Goal: Task Accomplishment & Management: Manage account settings

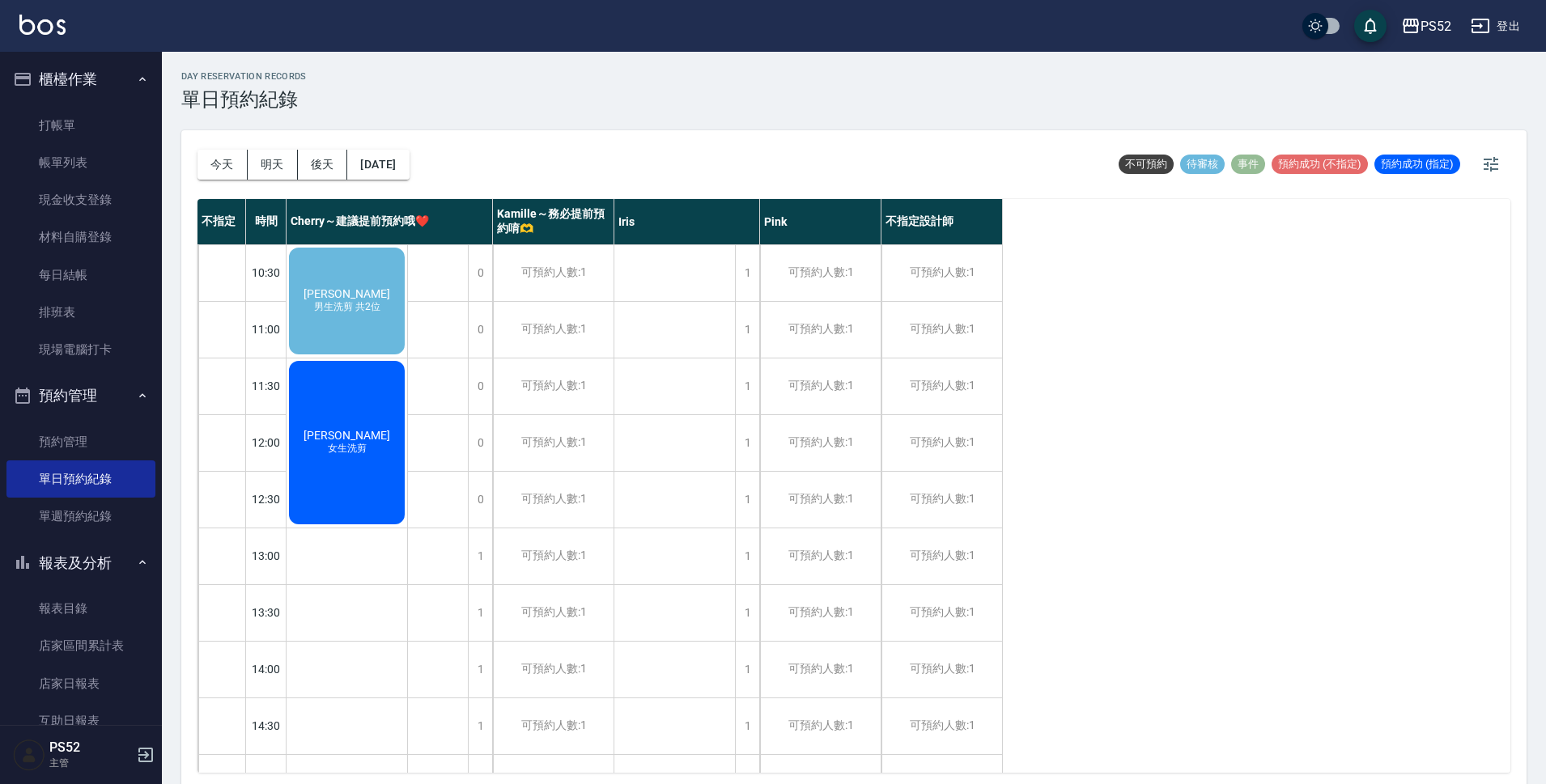
click at [346, 280] on div "[PERSON_NAME]惟 男生洗剪 共2位" at bounding box center [347, 301] width 121 height 112
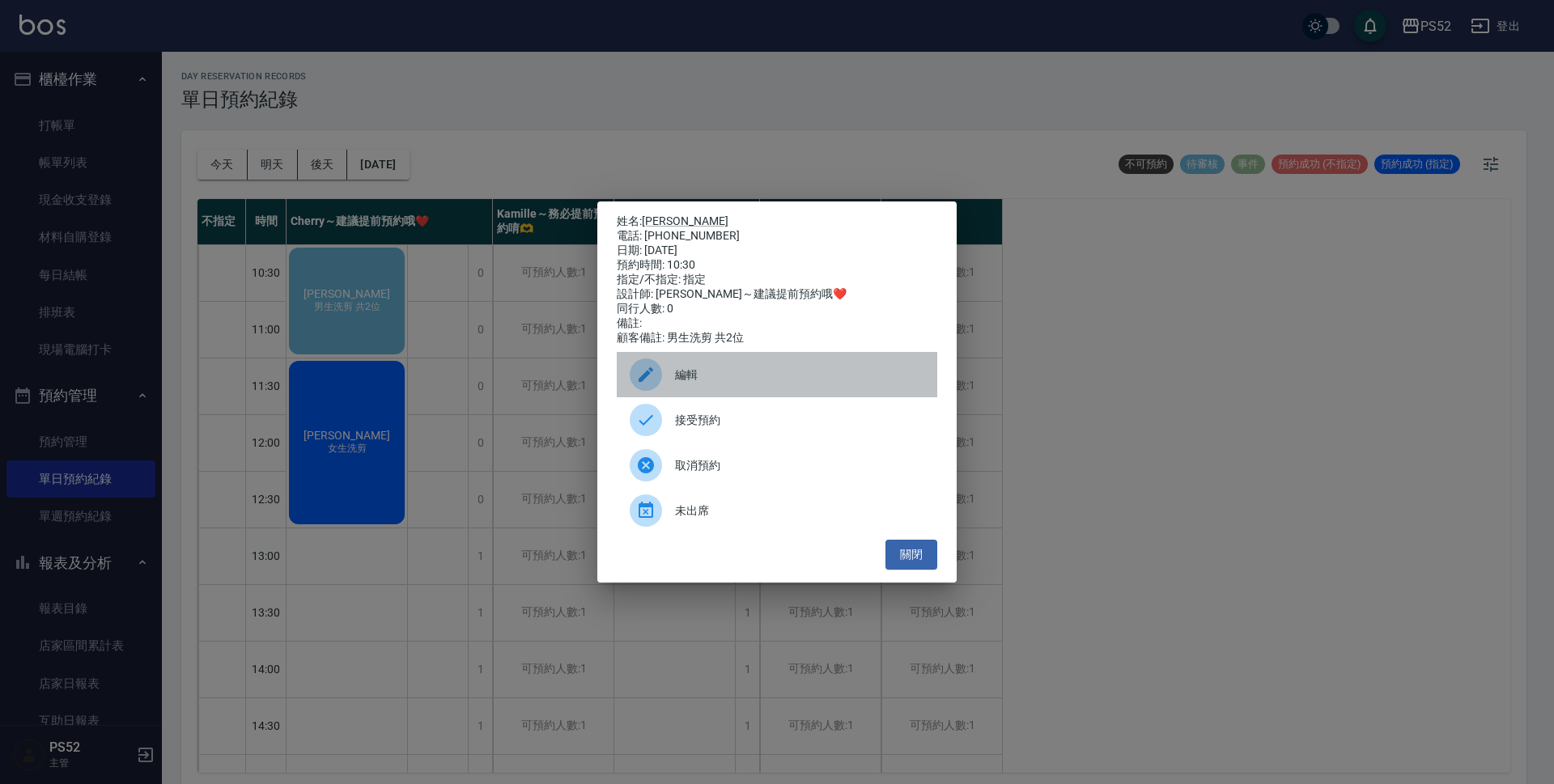
click at [740, 381] on span "編輯" at bounding box center [799, 375] width 249 height 17
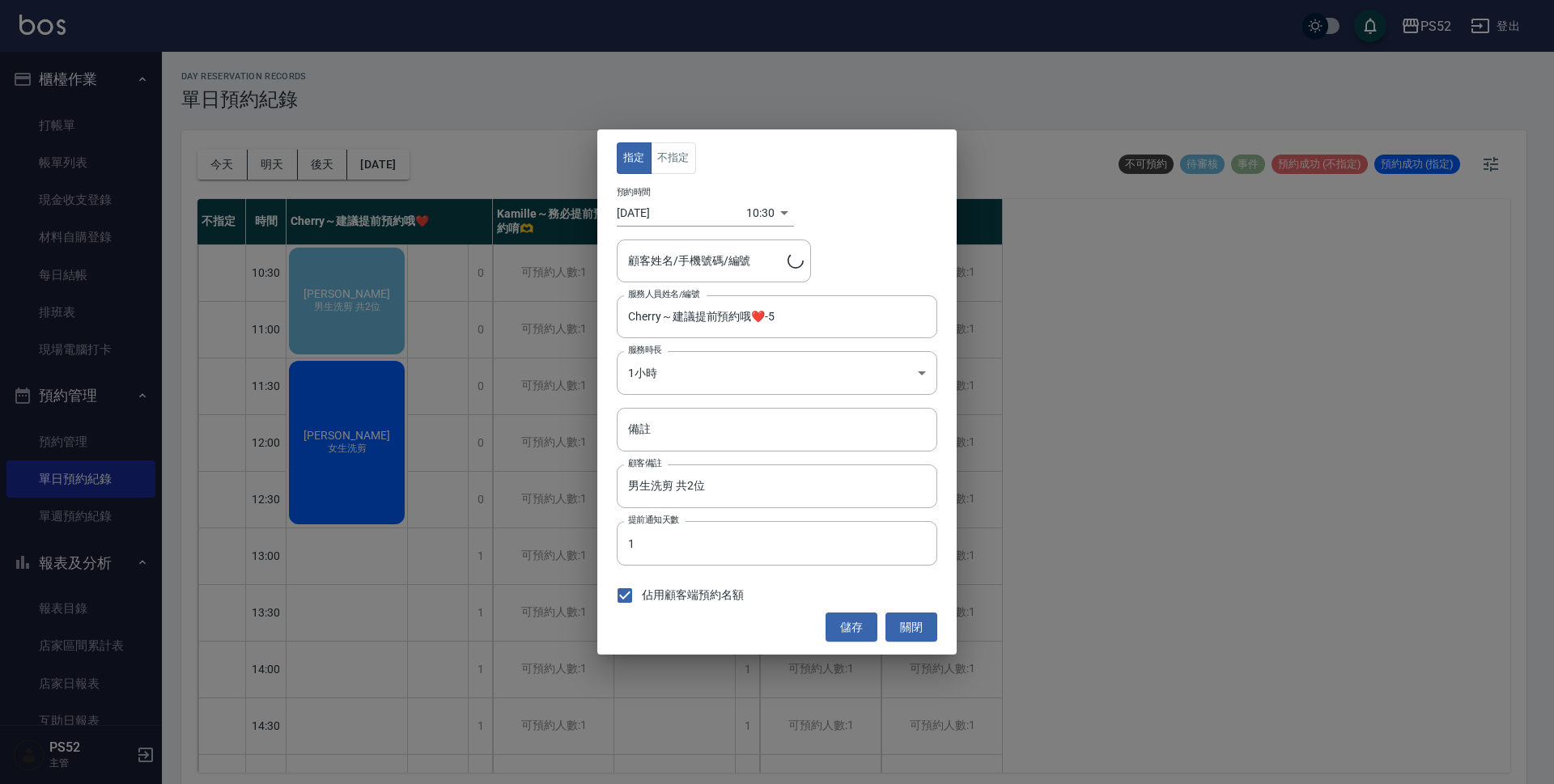
type input "[PERSON_NAME]/0978269821/C0978269821"
click at [758, 216] on body "PS52 登出 櫃檯作業 打帳單 帳單列表 現金收支登錄 材料自購登錄 每日結帳 排班表 現場電腦打卡 預約管理 預約管理 單日預約紀錄 單週預約紀錄 報表及…" at bounding box center [777, 394] width 1554 height 789
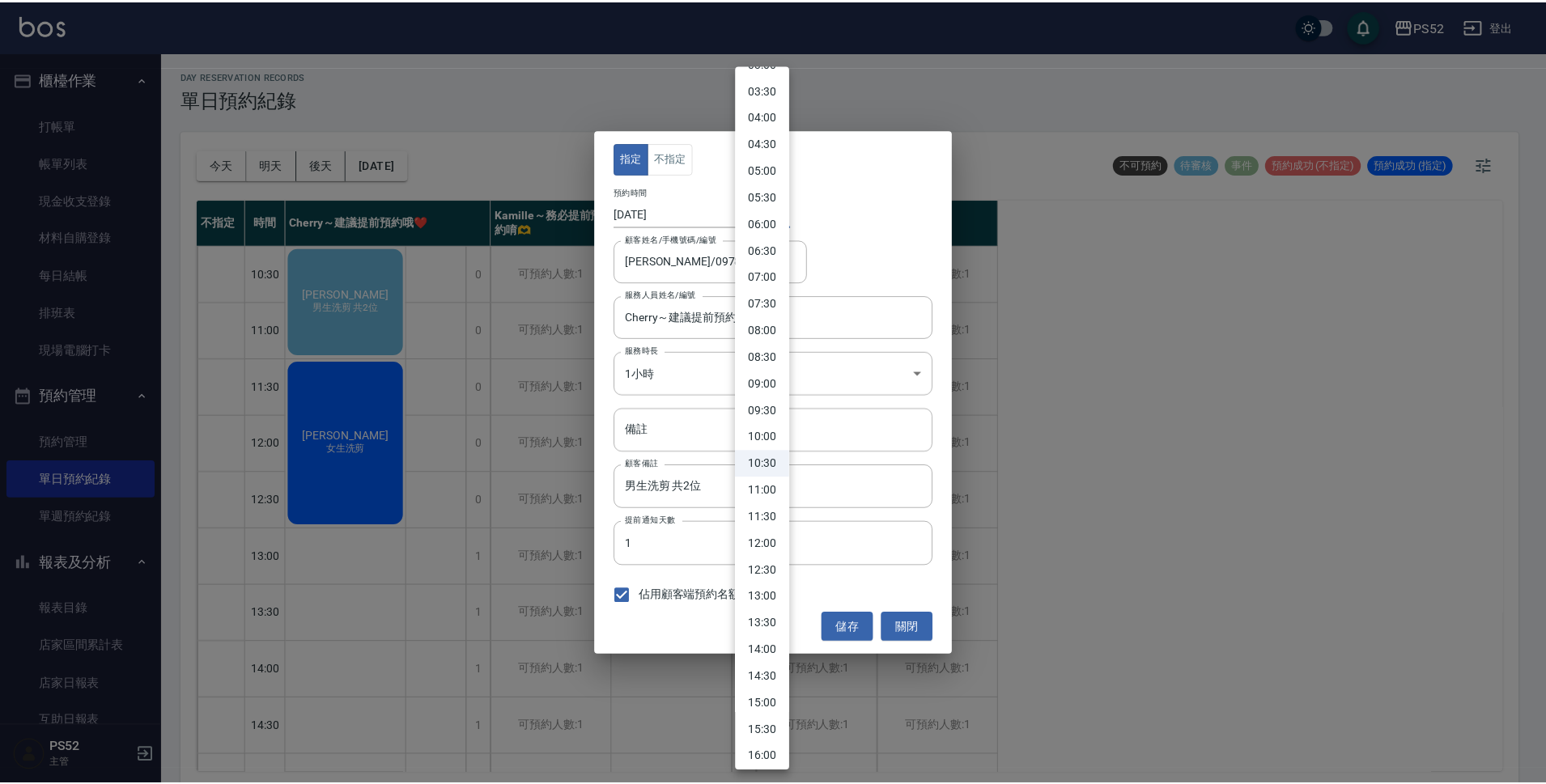
scroll to position [188, 0]
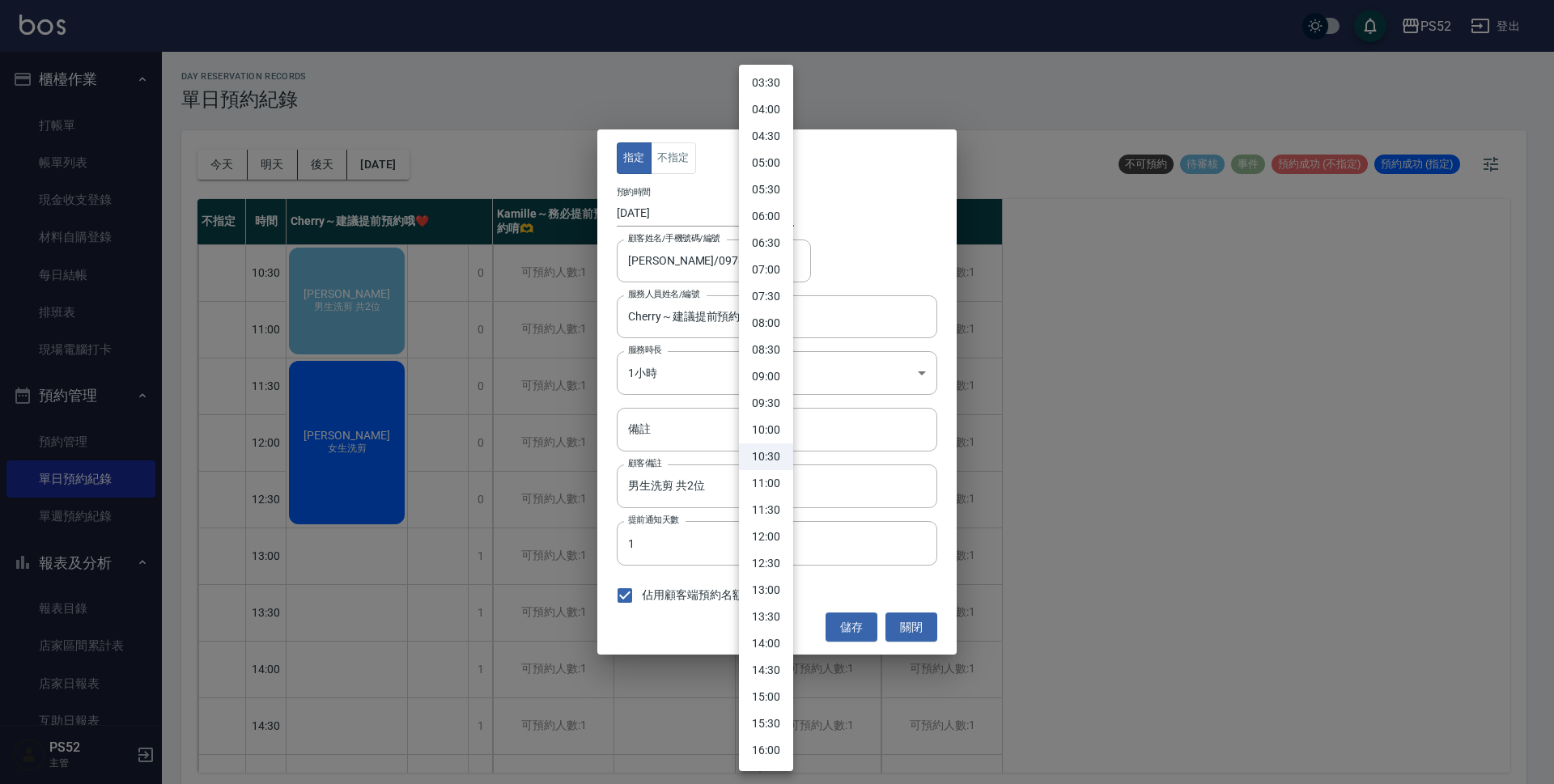
click at [766, 590] on li "13:00" at bounding box center [766, 590] width 55 height 26
type input "1759122000000"
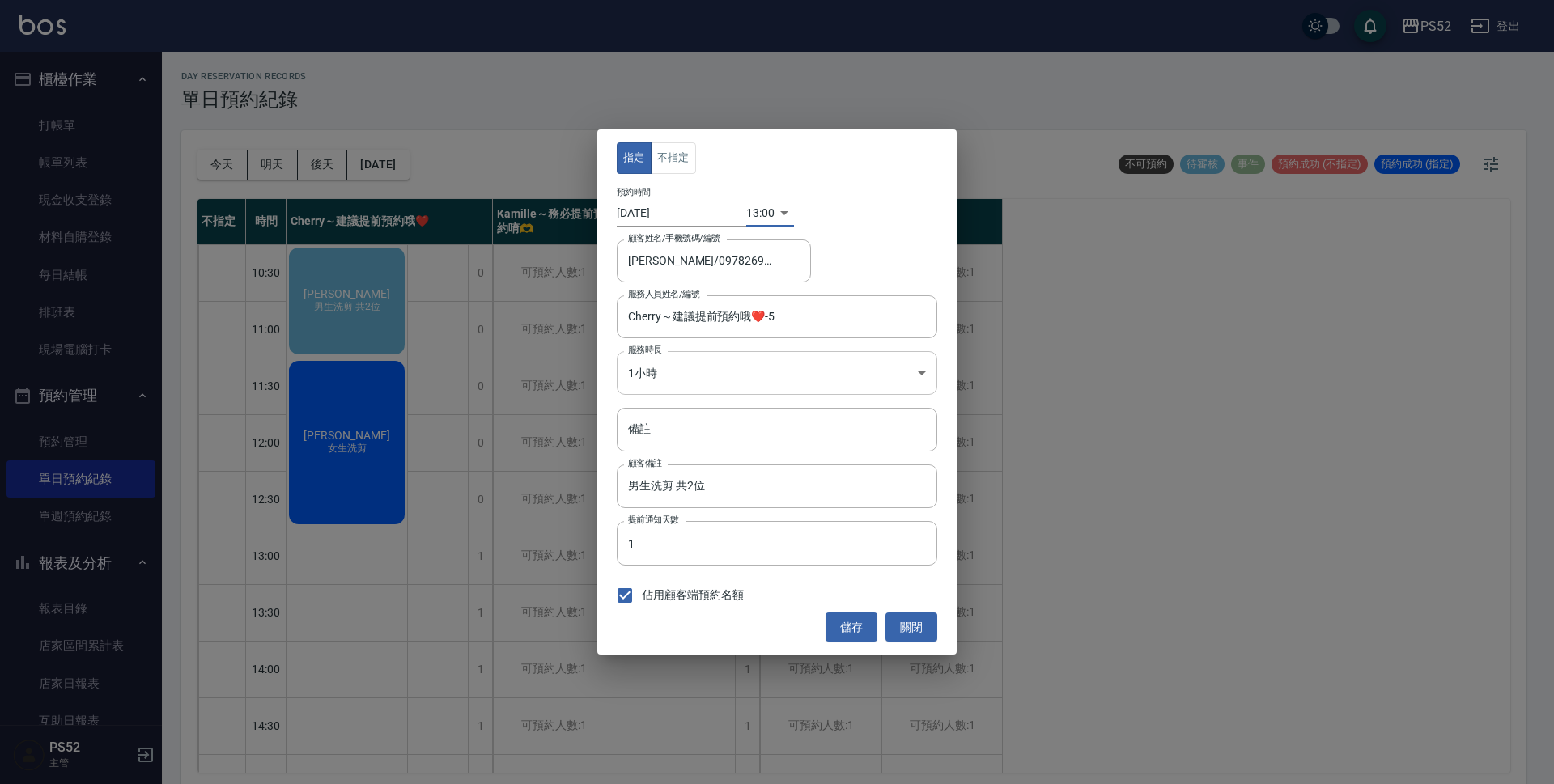
click at [807, 358] on body "PS52 登出 櫃檯作業 打帳單 帳單列表 現金收支登錄 材料自購登錄 每日結帳 排班表 現場電腦打卡 預約管理 預約管理 單日預約紀錄 單週預約紀錄 報表及…" at bounding box center [777, 394] width 1554 height 789
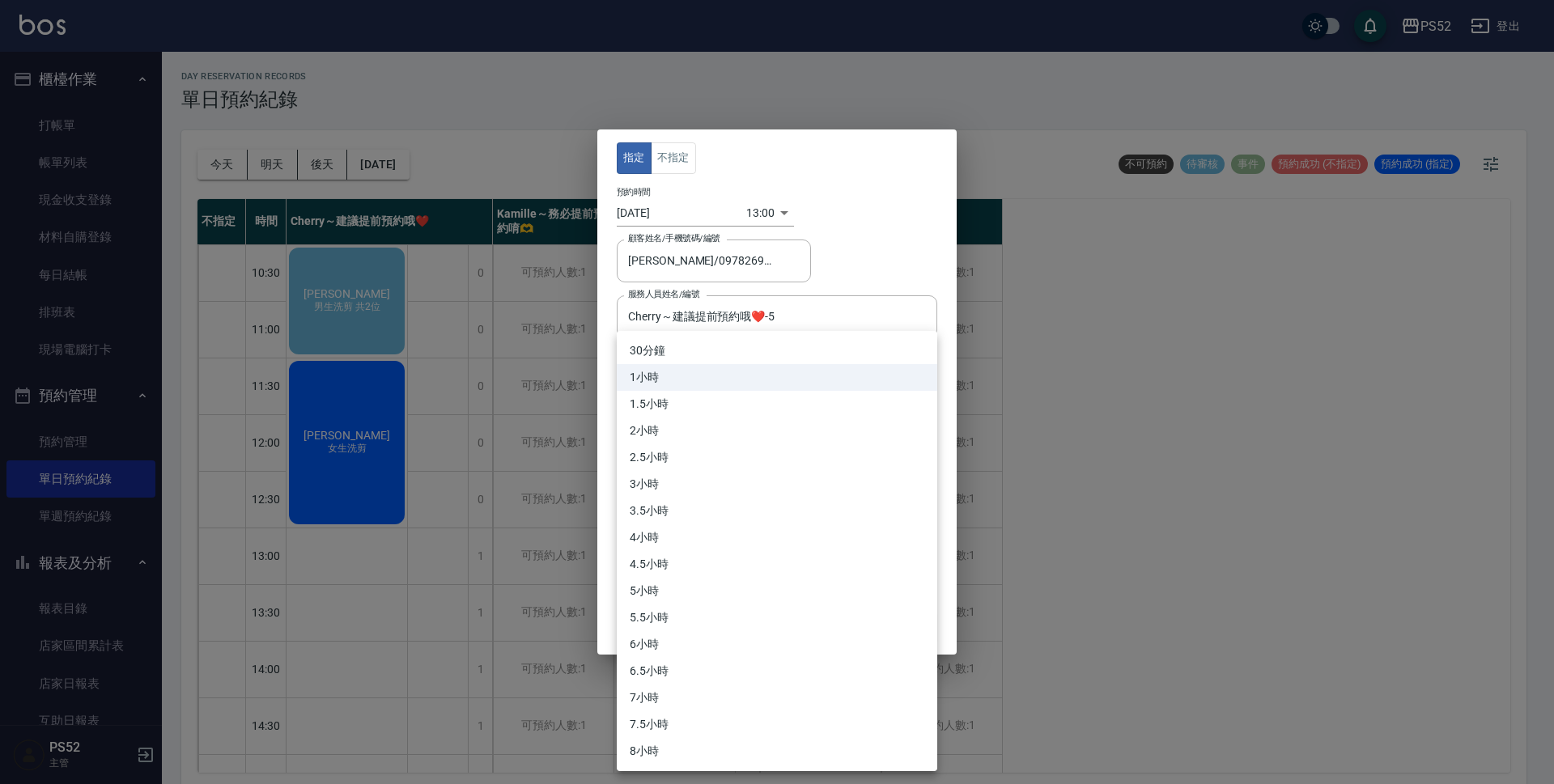
click at [790, 466] on li "2.5小時" at bounding box center [777, 458] width 320 height 26
type input "5"
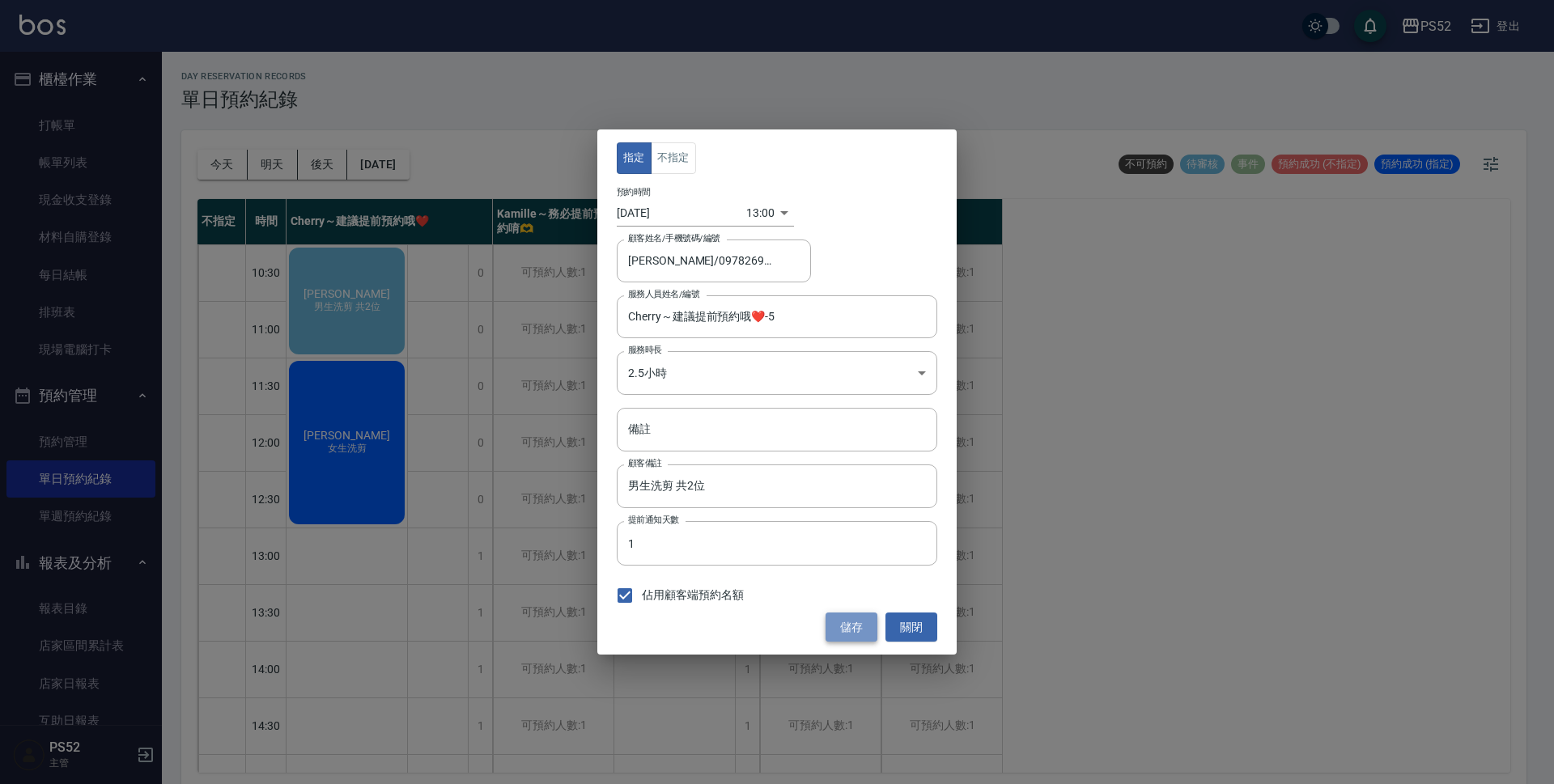
click at [856, 633] on button "儲存" at bounding box center [851, 627] width 52 height 30
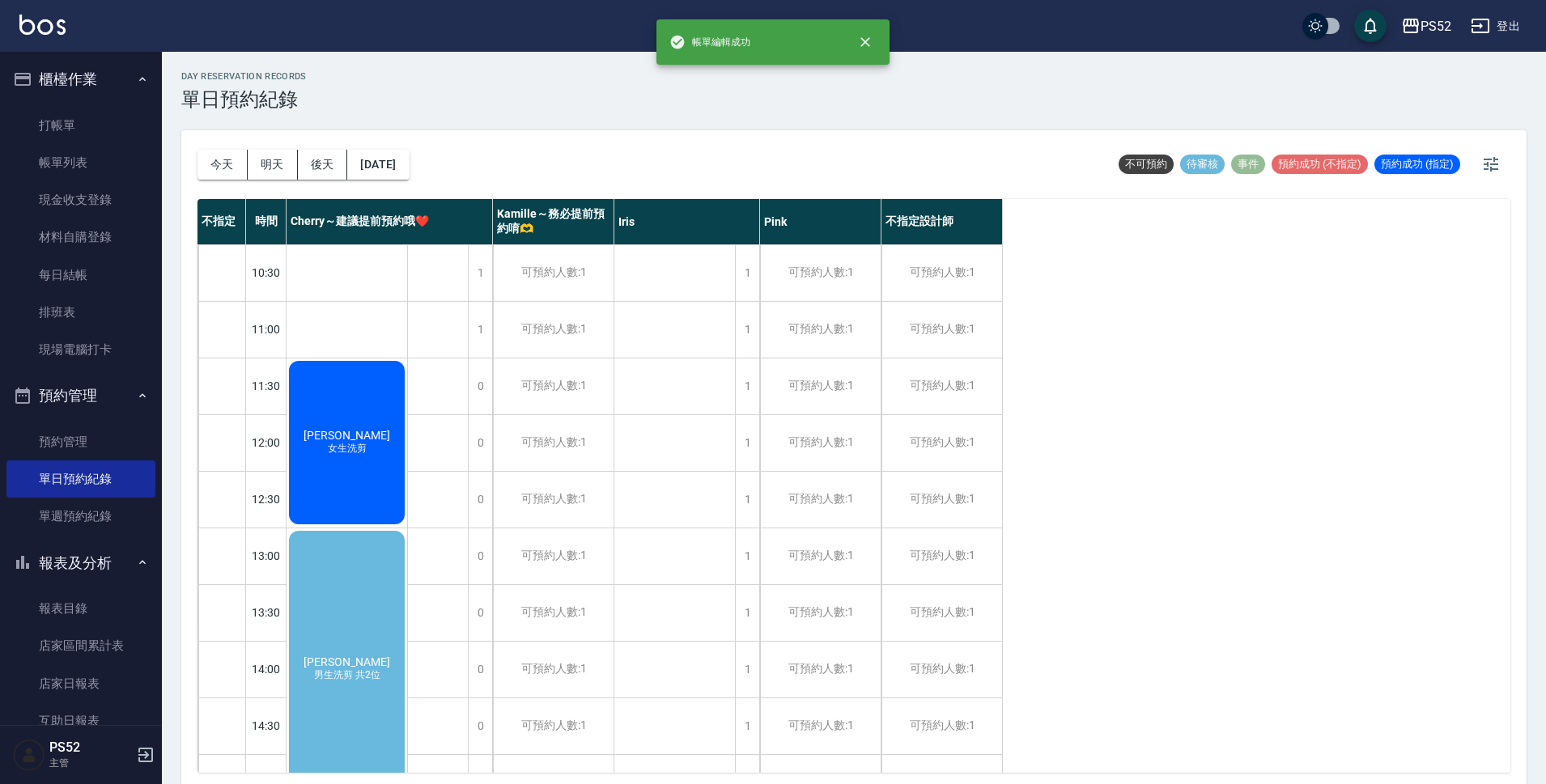
click at [359, 622] on div "[PERSON_NAME]惟 男生洗剪 共2位" at bounding box center [347, 670] width 121 height 282
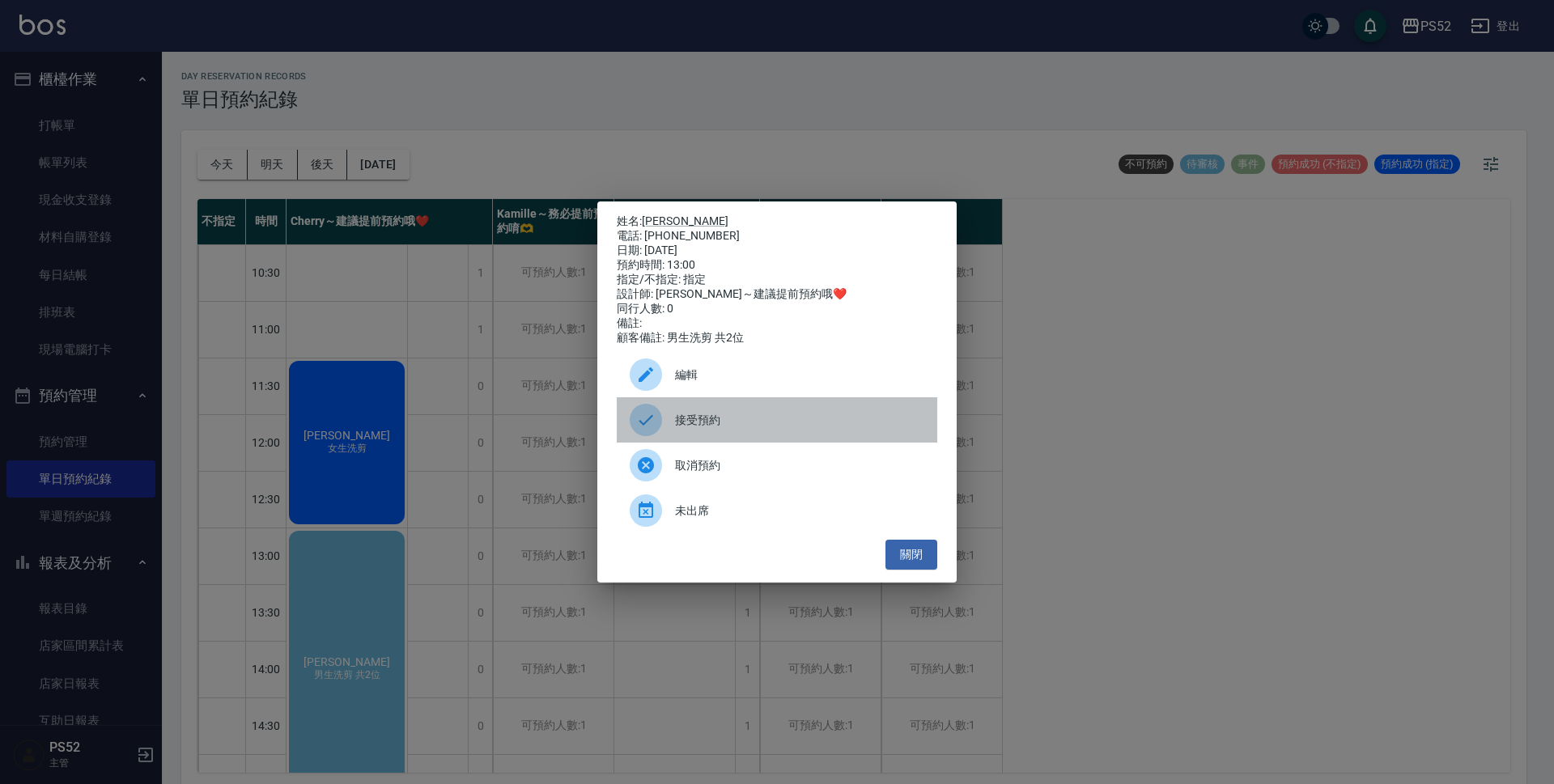
click at [740, 414] on div "接受預約" at bounding box center [777, 421] width 320 height 46
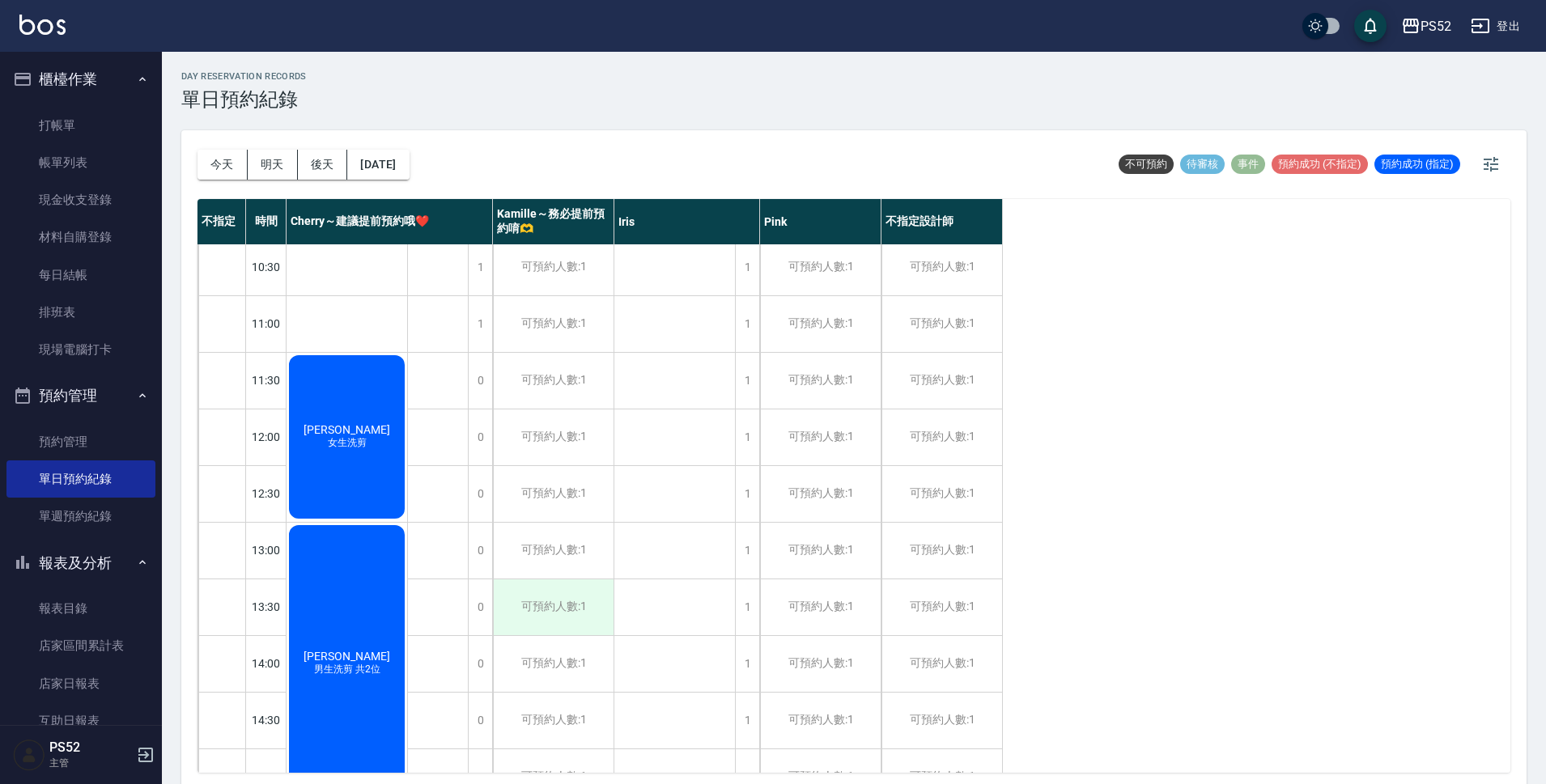
scroll to position [0, 0]
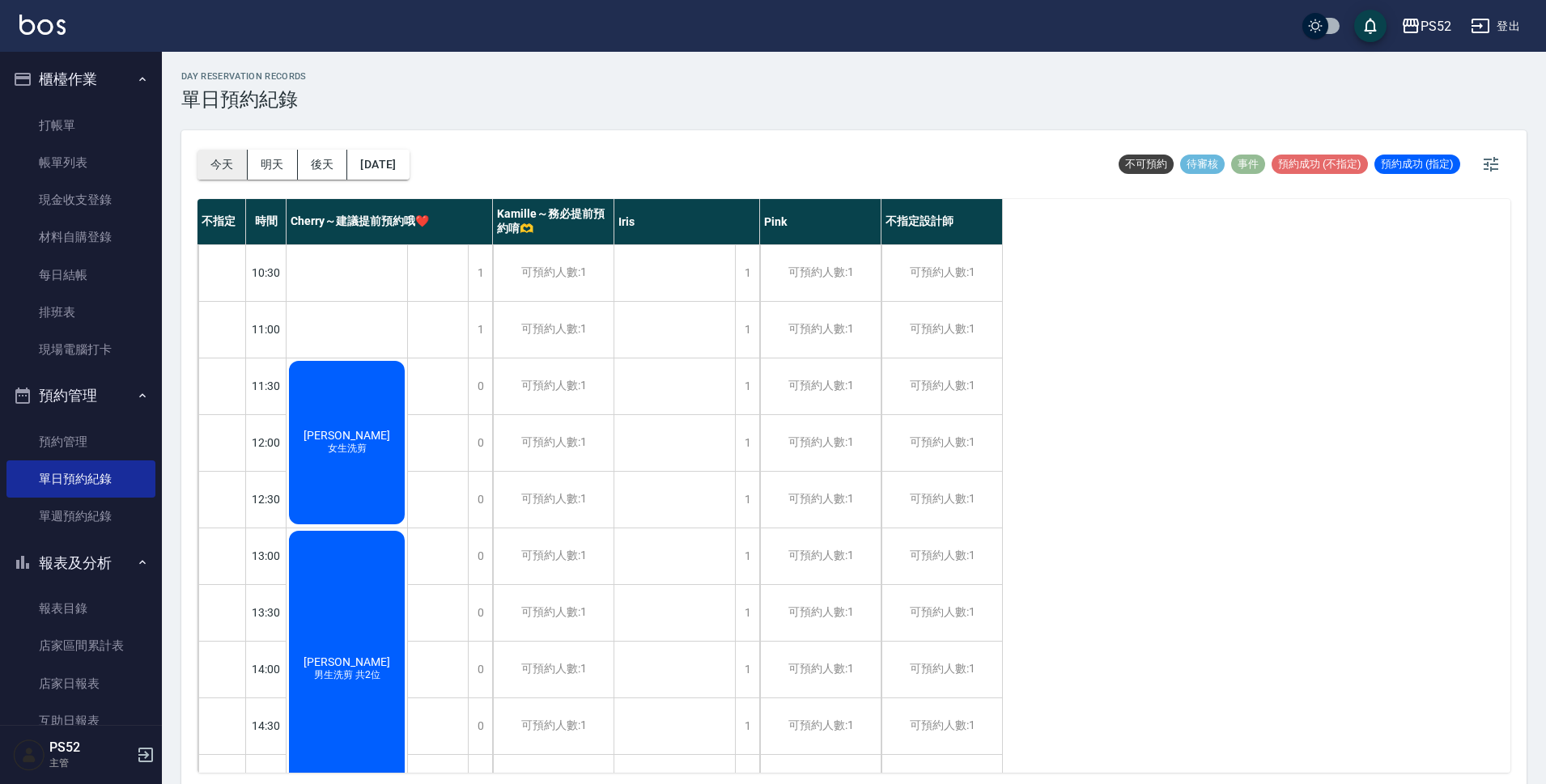
click at [223, 157] on button "今天" at bounding box center [222, 165] width 50 height 30
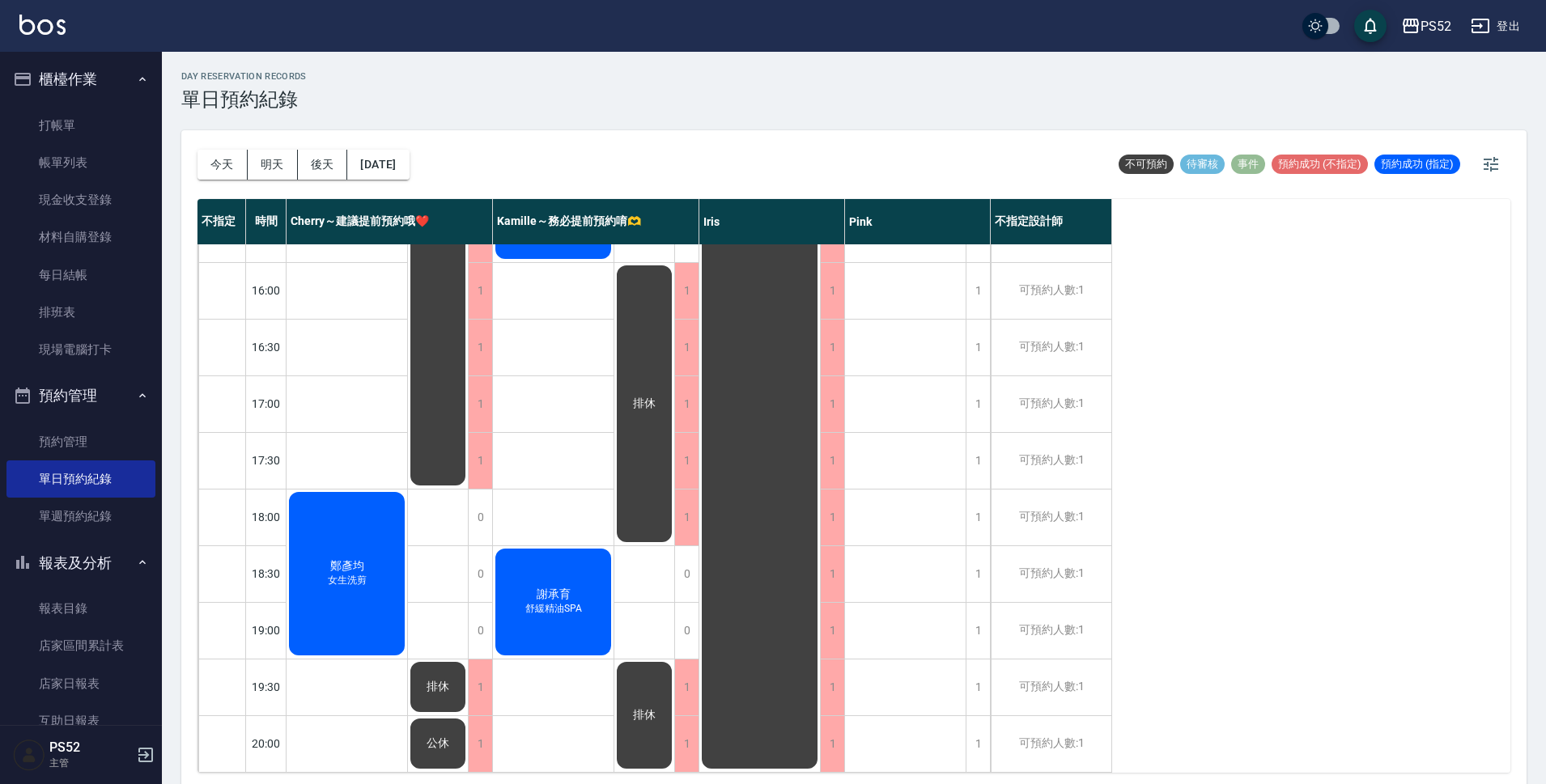
scroll to position [619, 0]
click at [267, 160] on button "明天" at bounding box center [272, 165] width 50 height 30
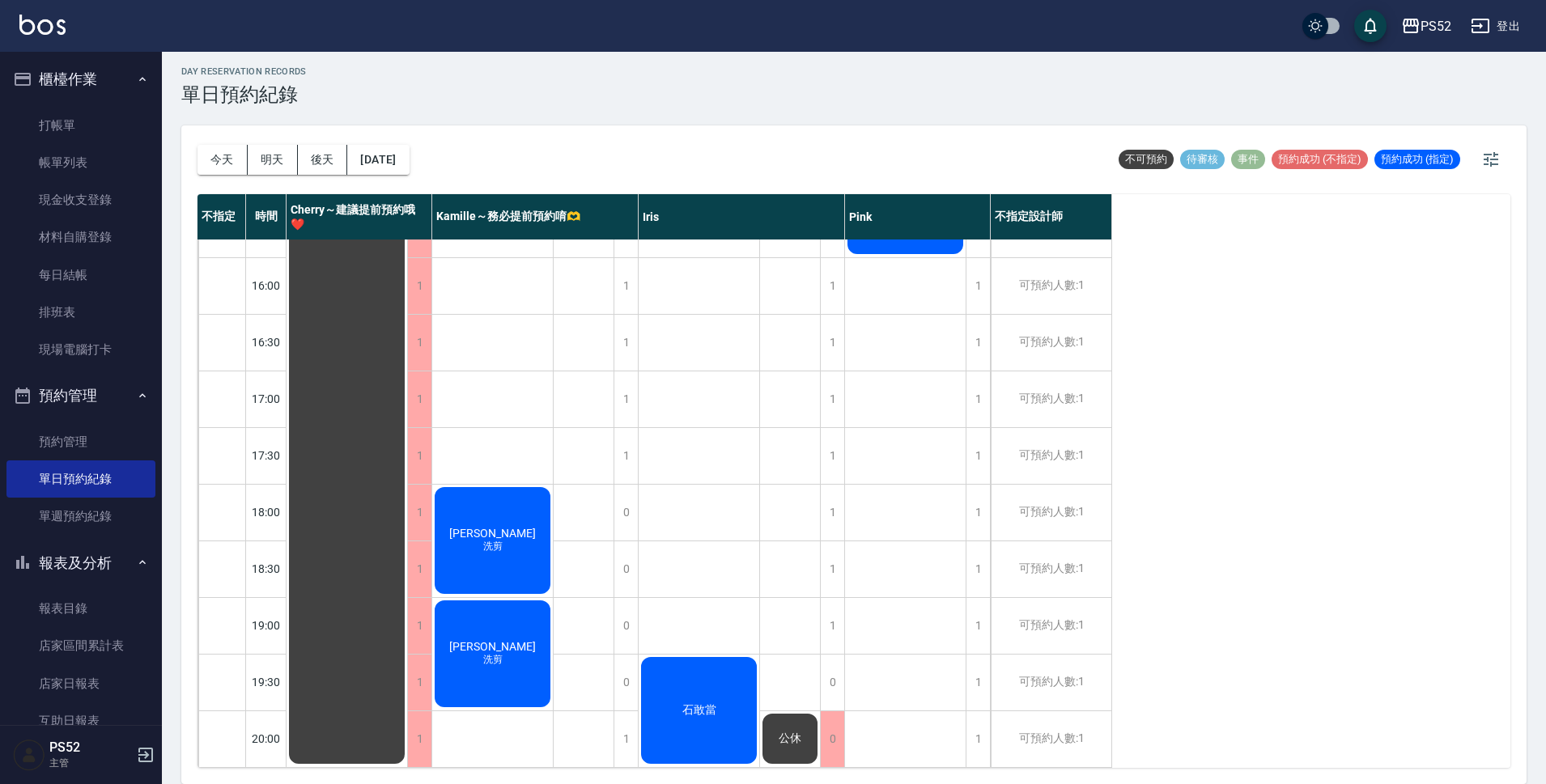
scroll to position [619, 0]
click at [774, 714] on div "公休" at bounding box center [790, 738] width 60 height 55
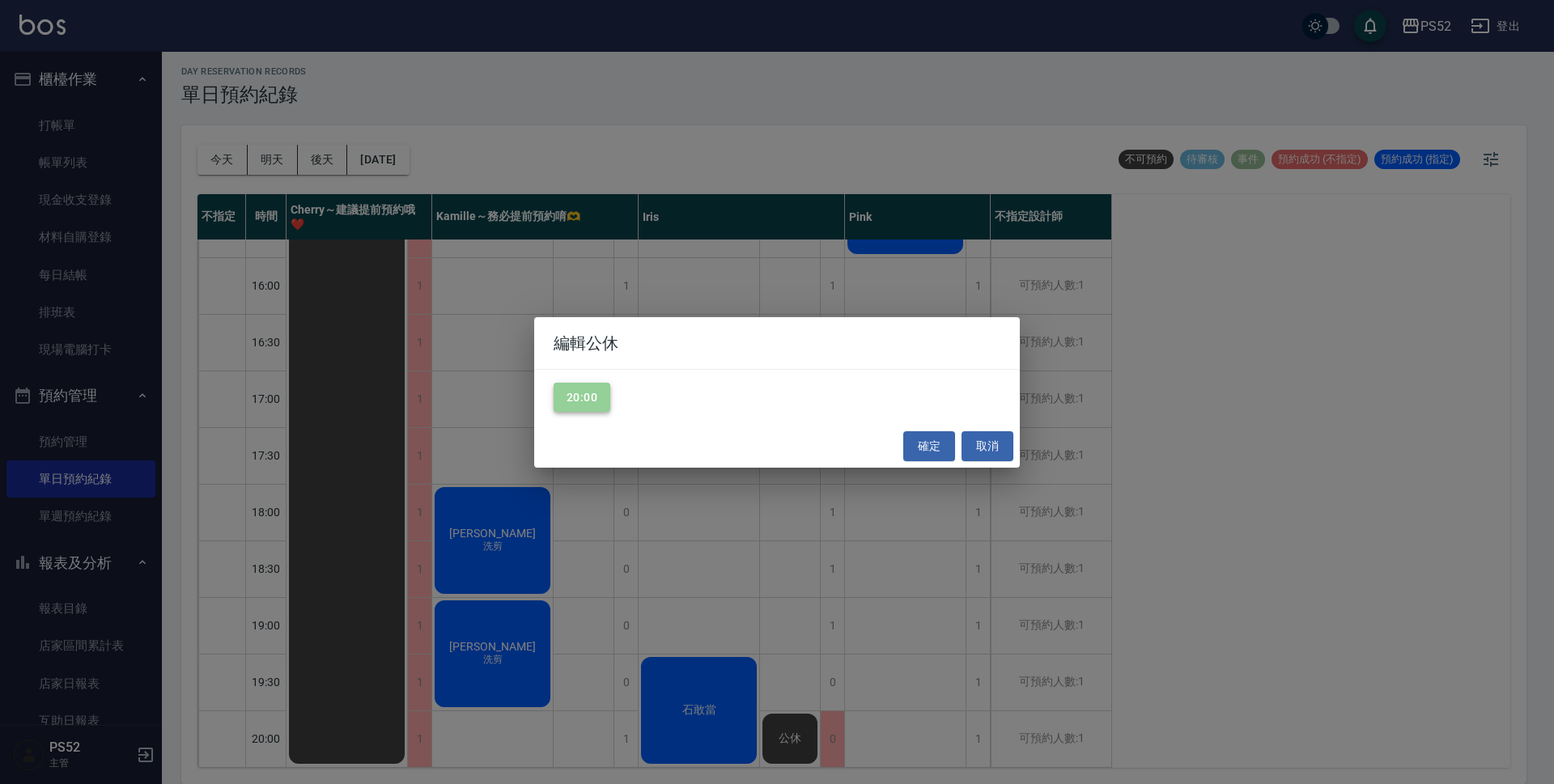
click at [567, 385] on button "20:00" at bounding box center [582, 398] width 56 height 30
click at [926, 451] on button "確定" at bounding box center [928, 446] width 52 height 30
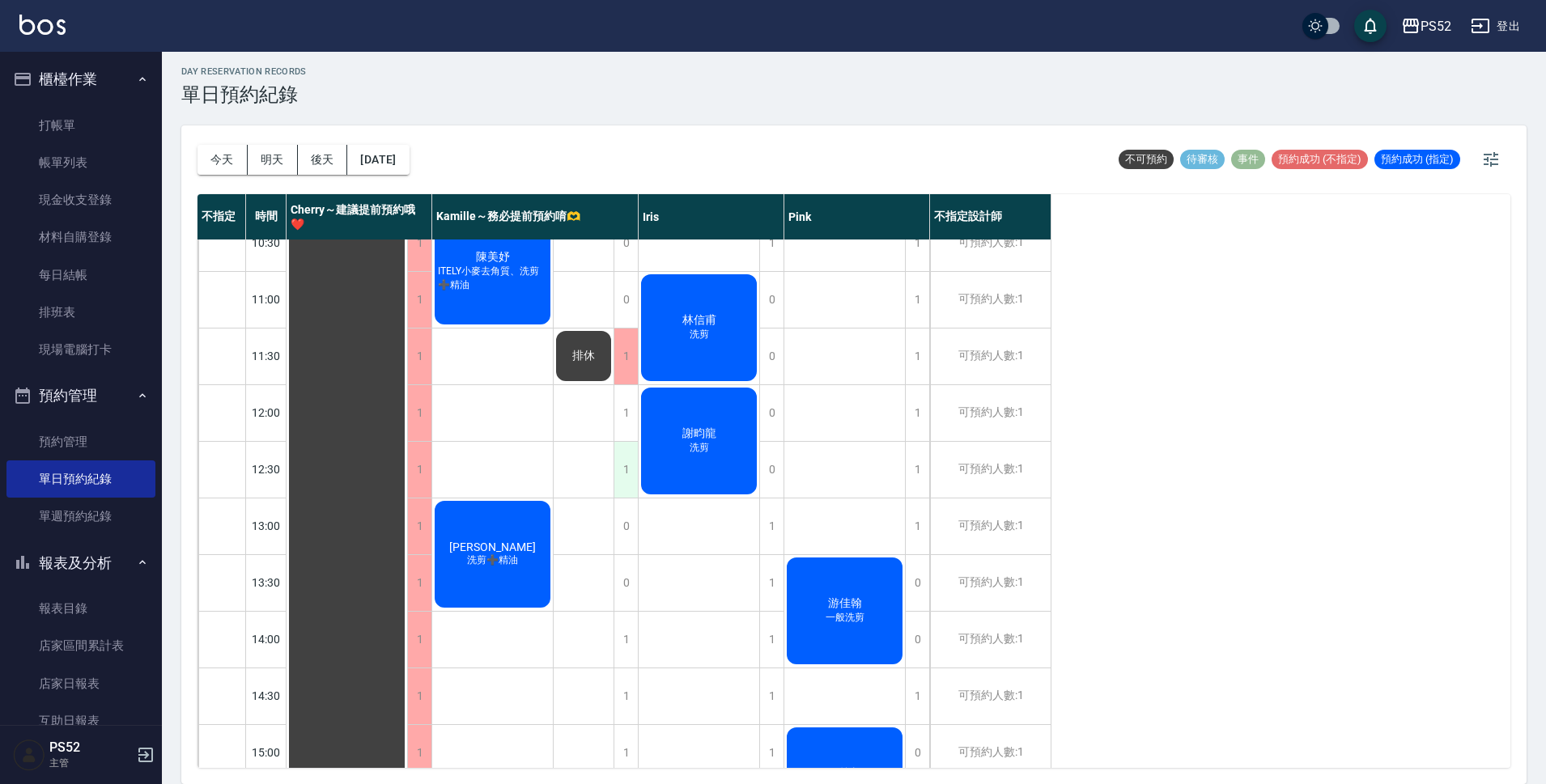
scroll to position [0, 0]
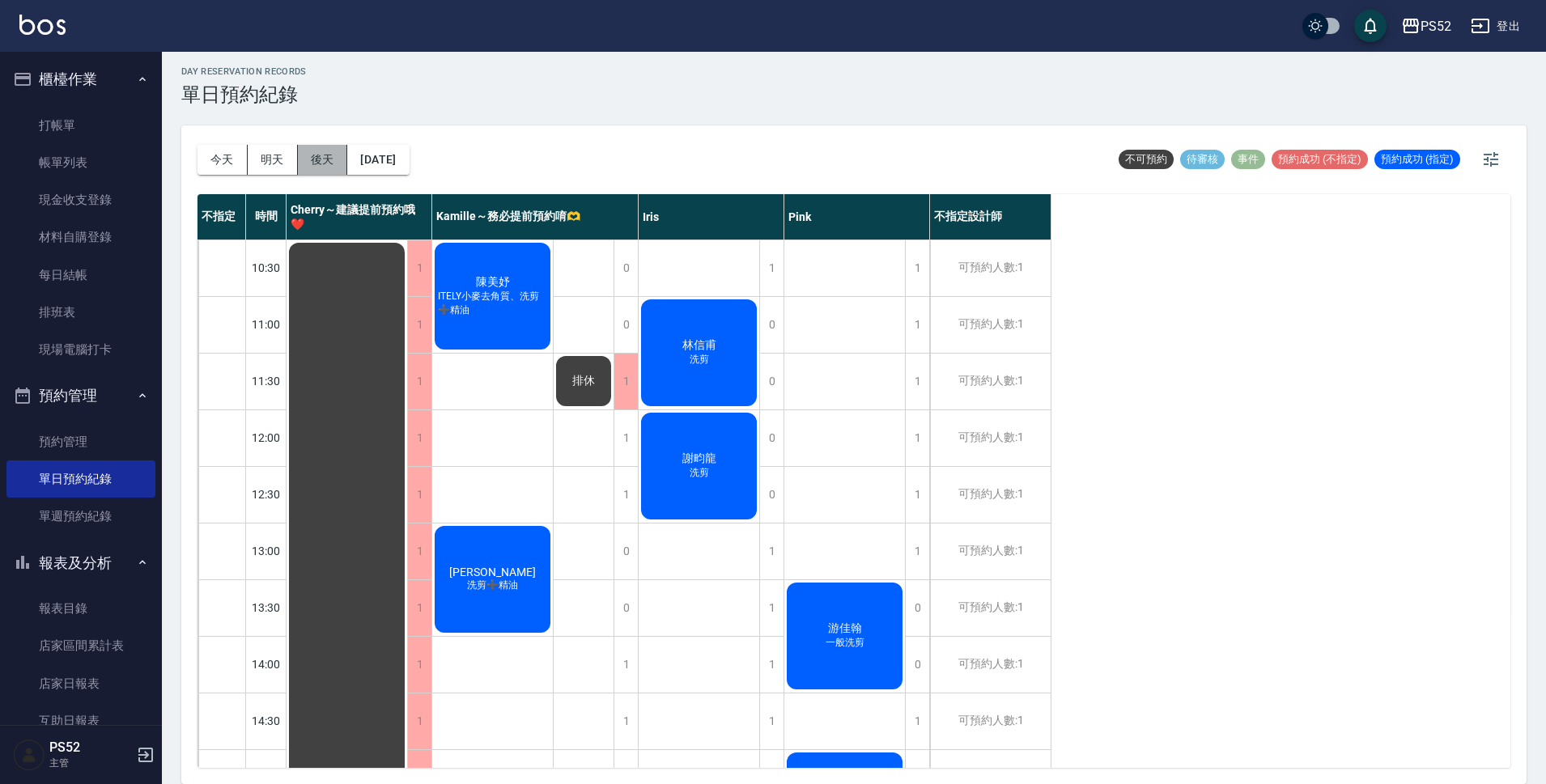
click at [332, 165] on button "後天" at bounding box center [322, 160] width 50 height 30
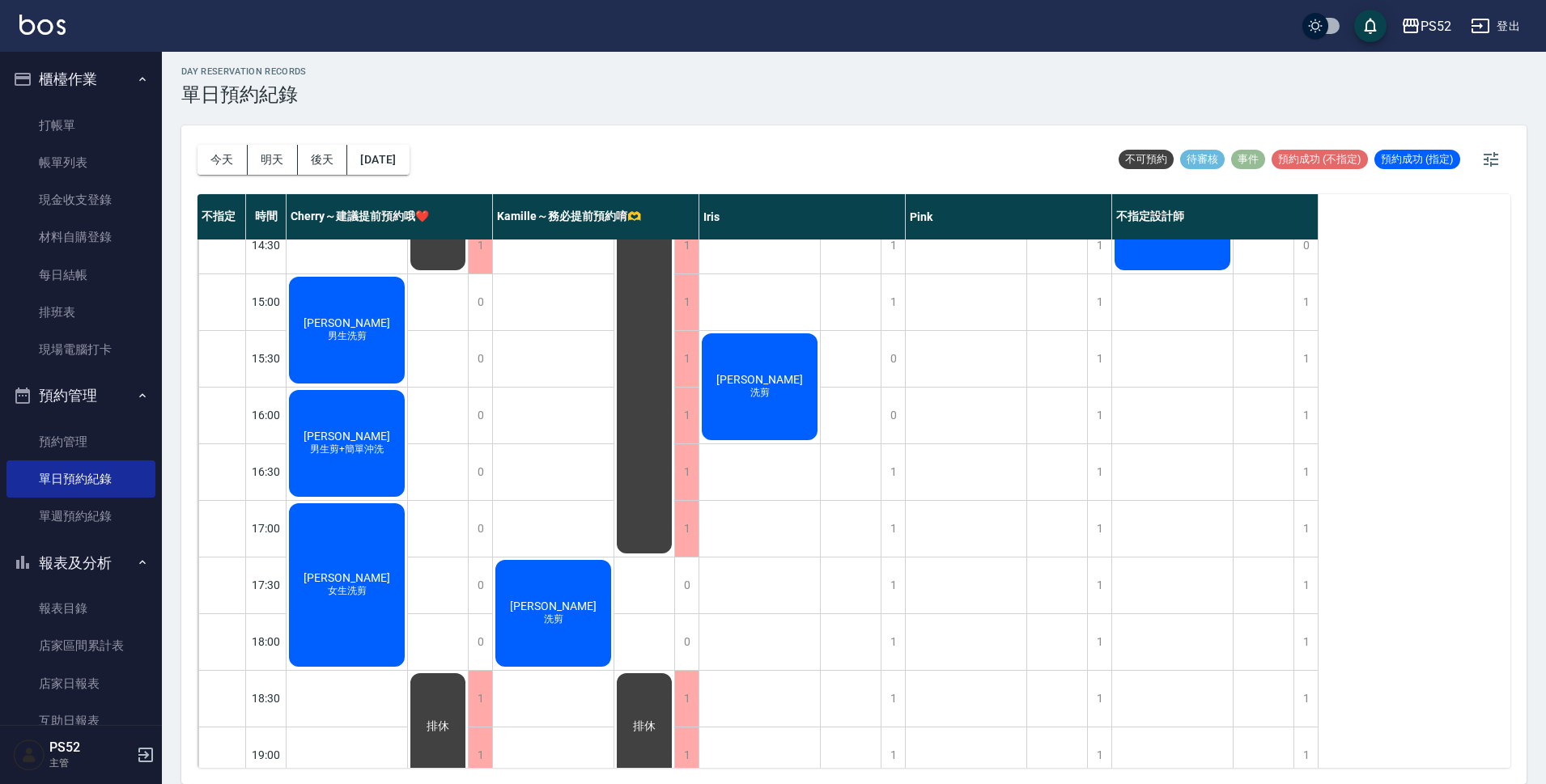
scroll to position [431, 0]
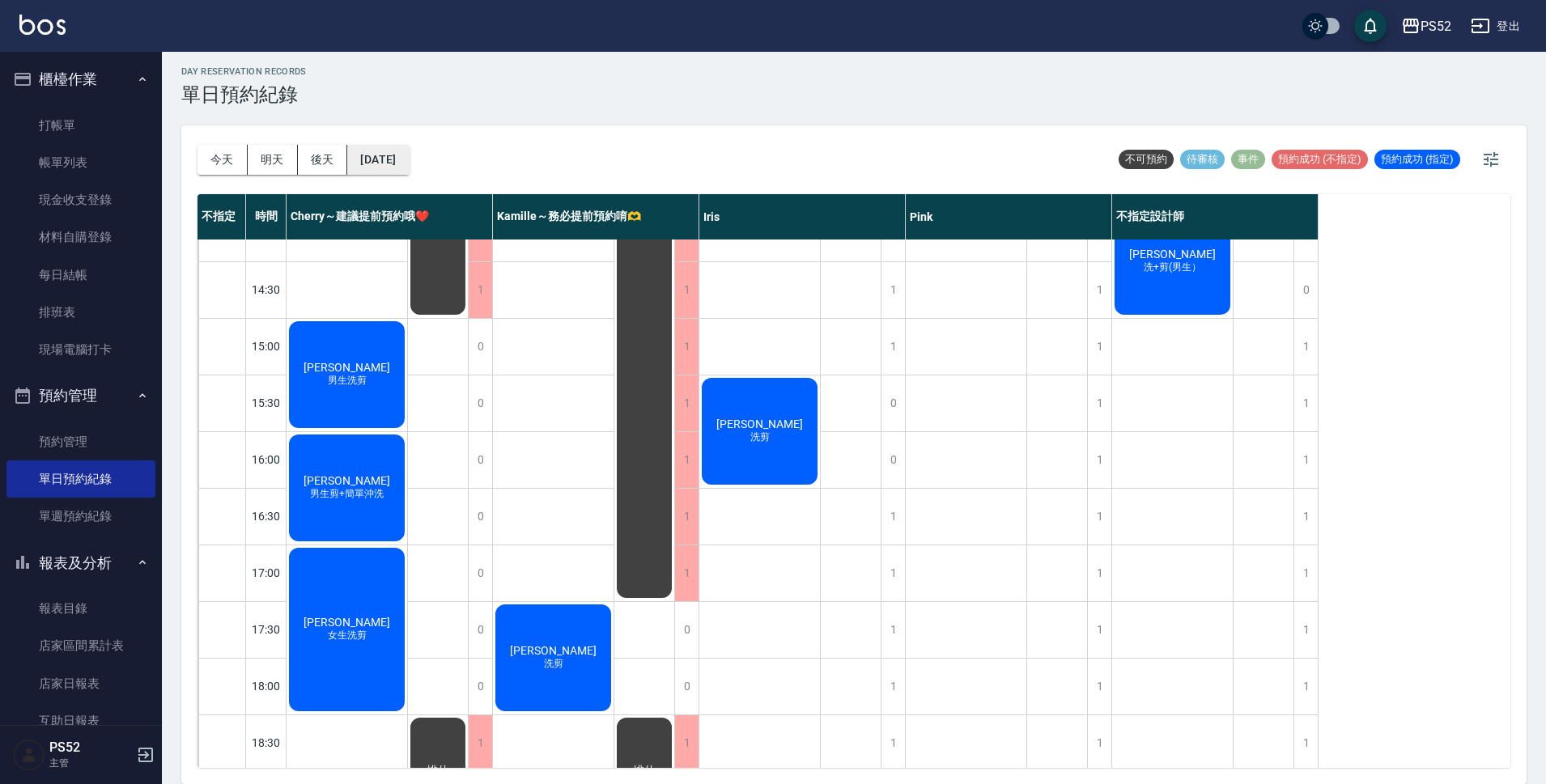
click at [408, 146] on button "[DATE]" at bounding box center [378, 160] width 62 height 30
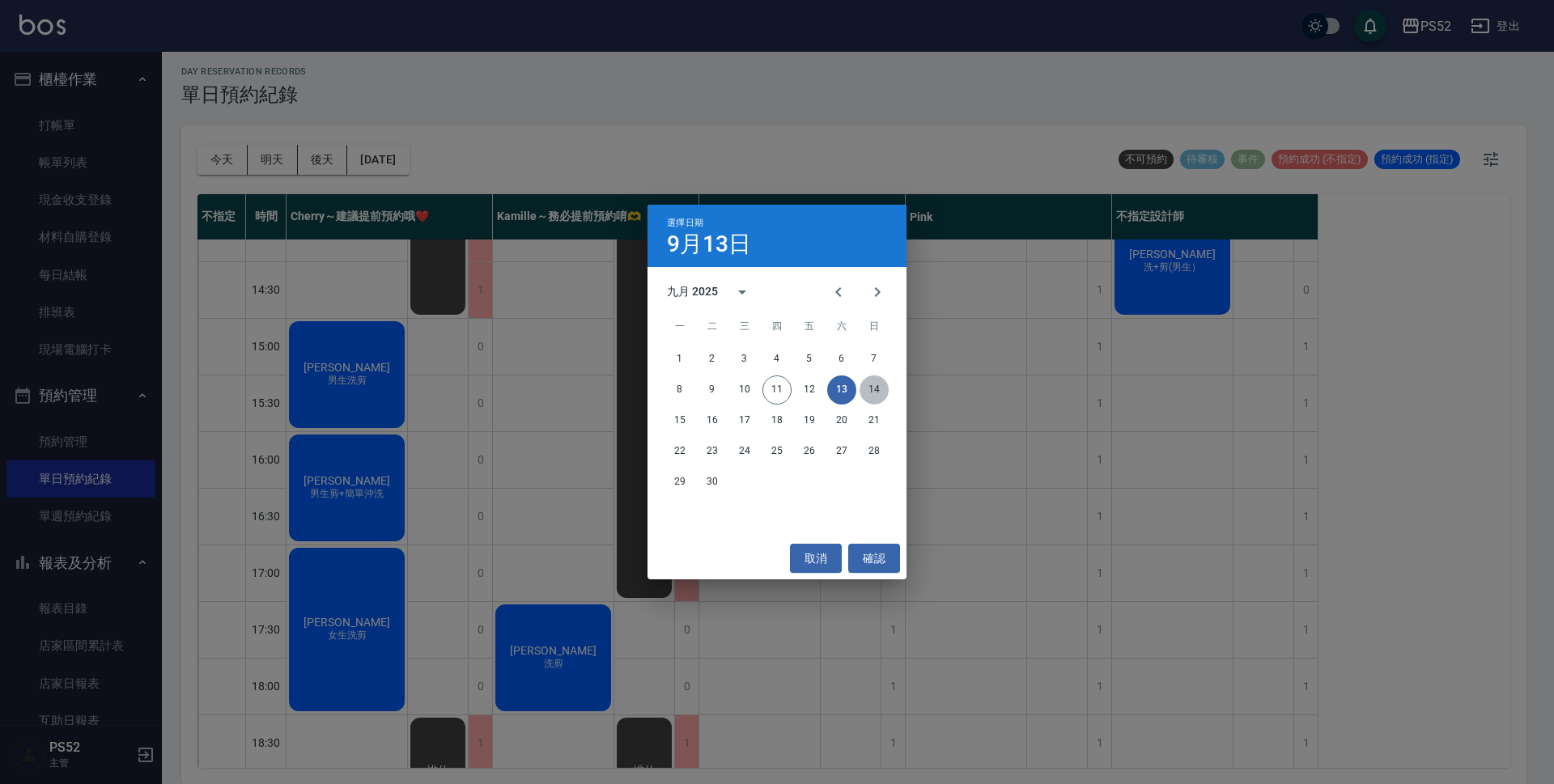
click at [879, 382] on button "14" at bounding box center [874, 390] width 29 height 29
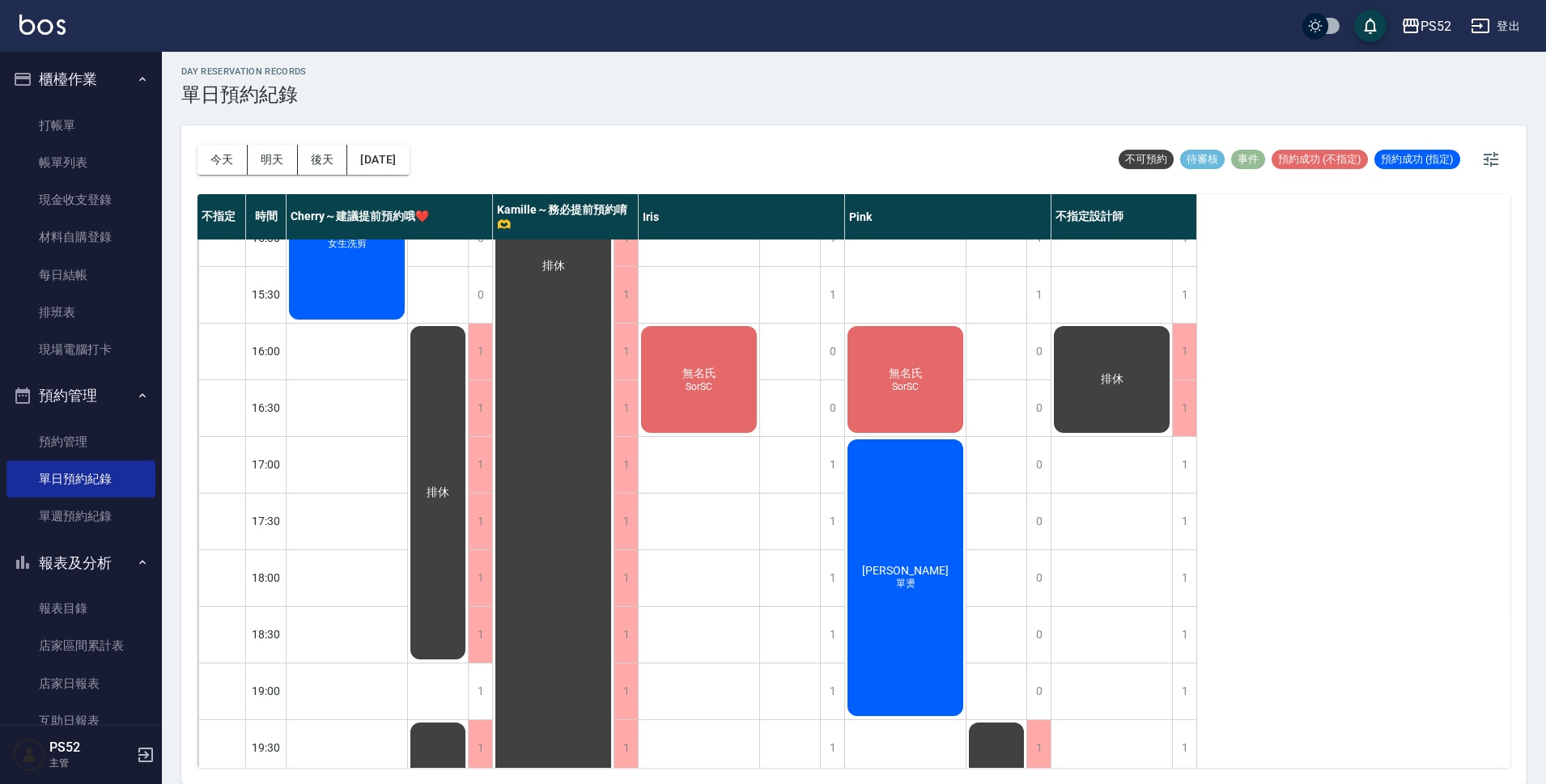
scroll to position [593, 0]
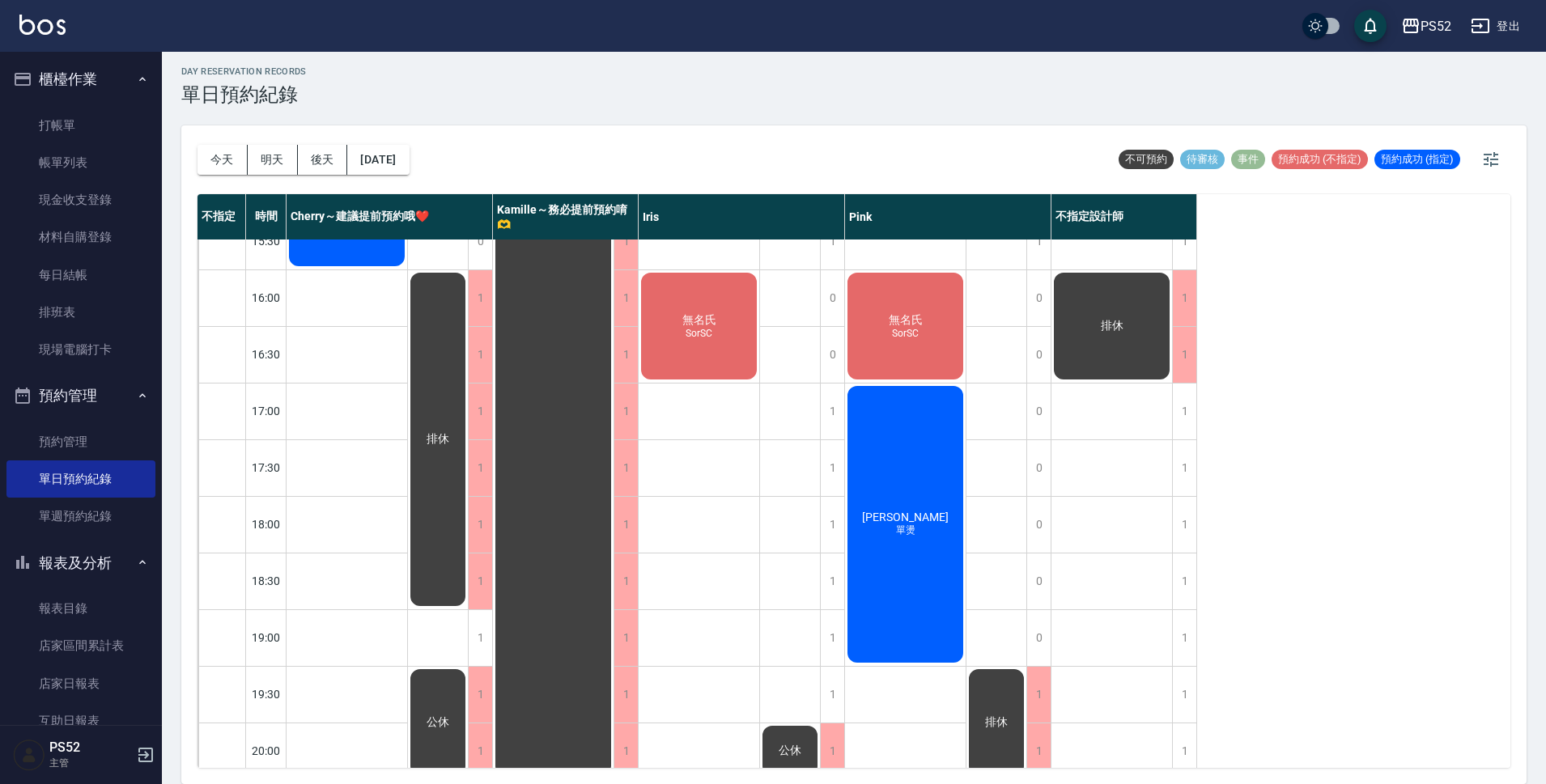
click at [389, 138] on div "[DATE] [DATE] [DATE] [DATE]" at bounding box center [303, 160] width 212 height 69
click at [398, 152] on button "[DATE]" at bounding box center [378, 160] width 62 height 30
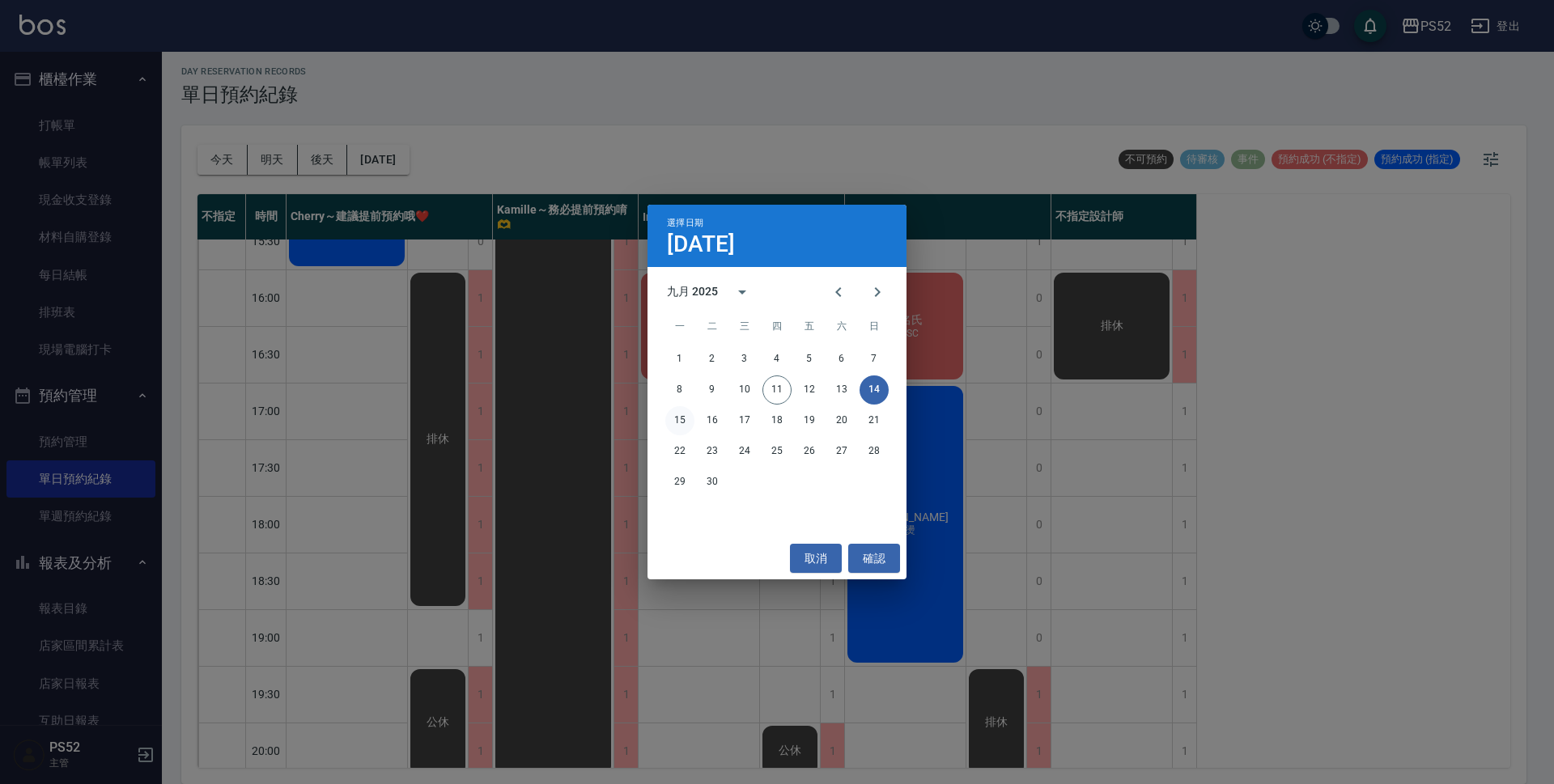
click at [687, 418] on button "15" at bounding box center [679, 421] width 29 height 29
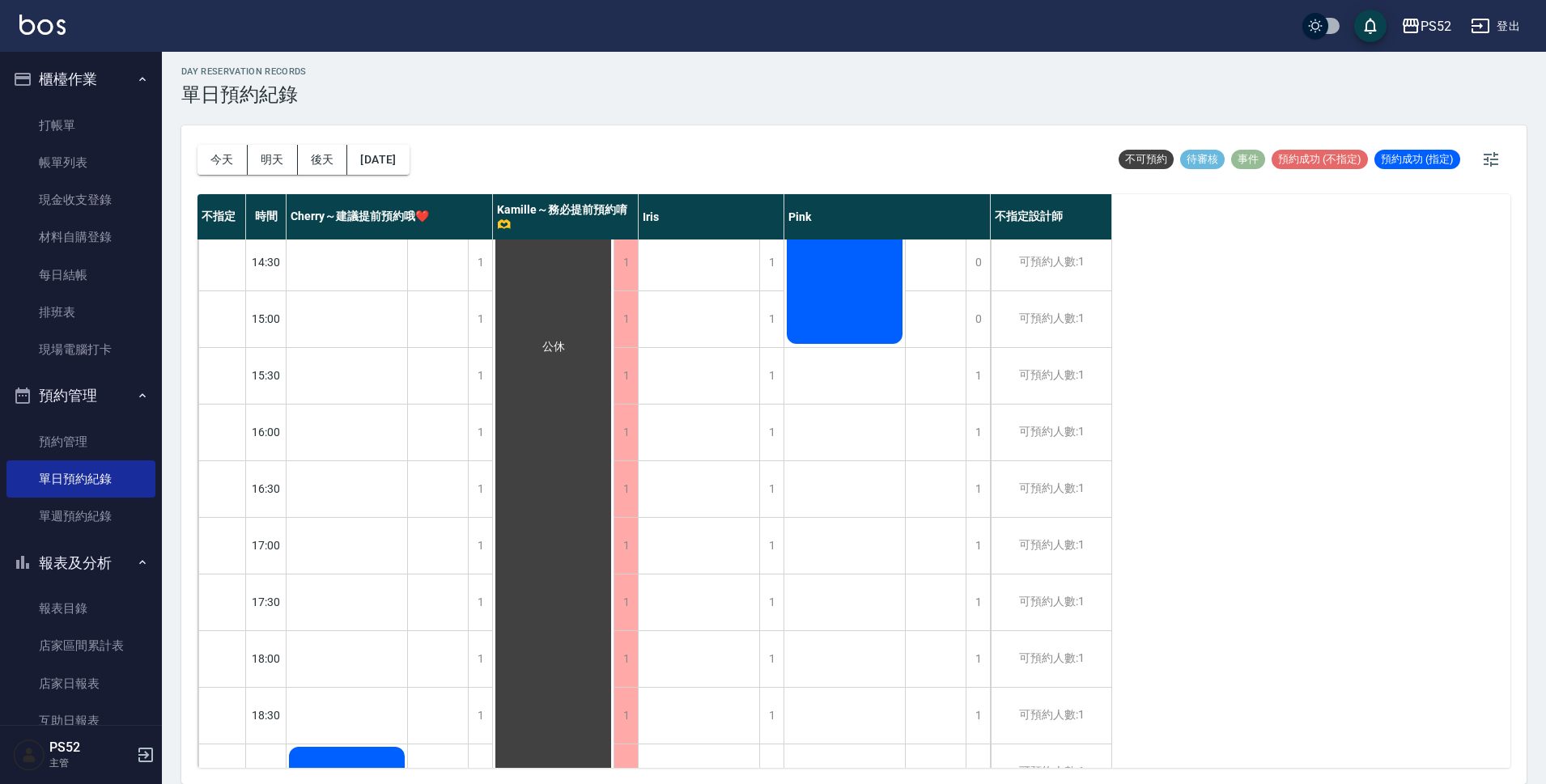
scroll to position [431, 0]
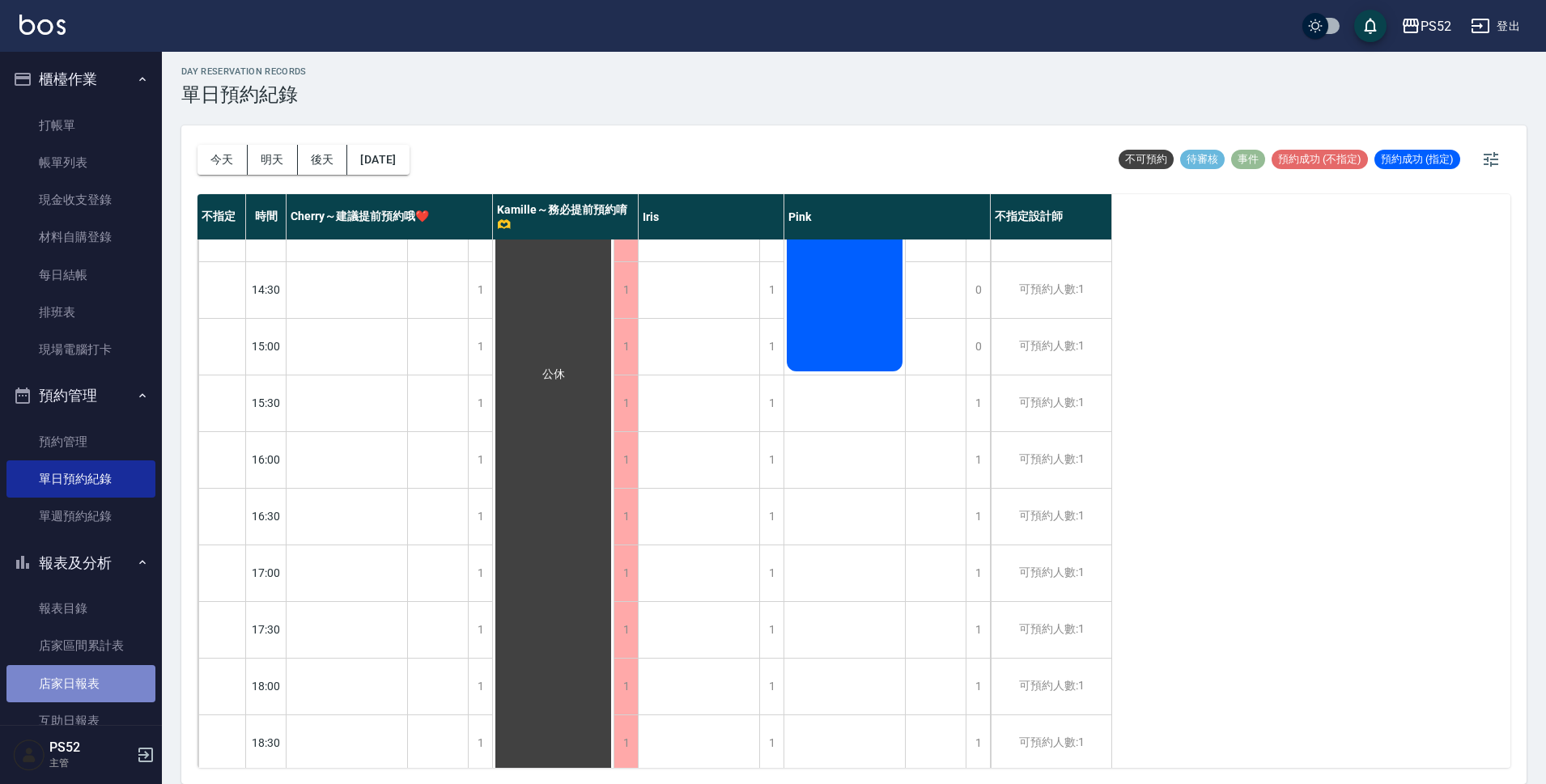
click at [84, 687] on link "店家日報表" at bounding box center [80, 684] width 149 height 37
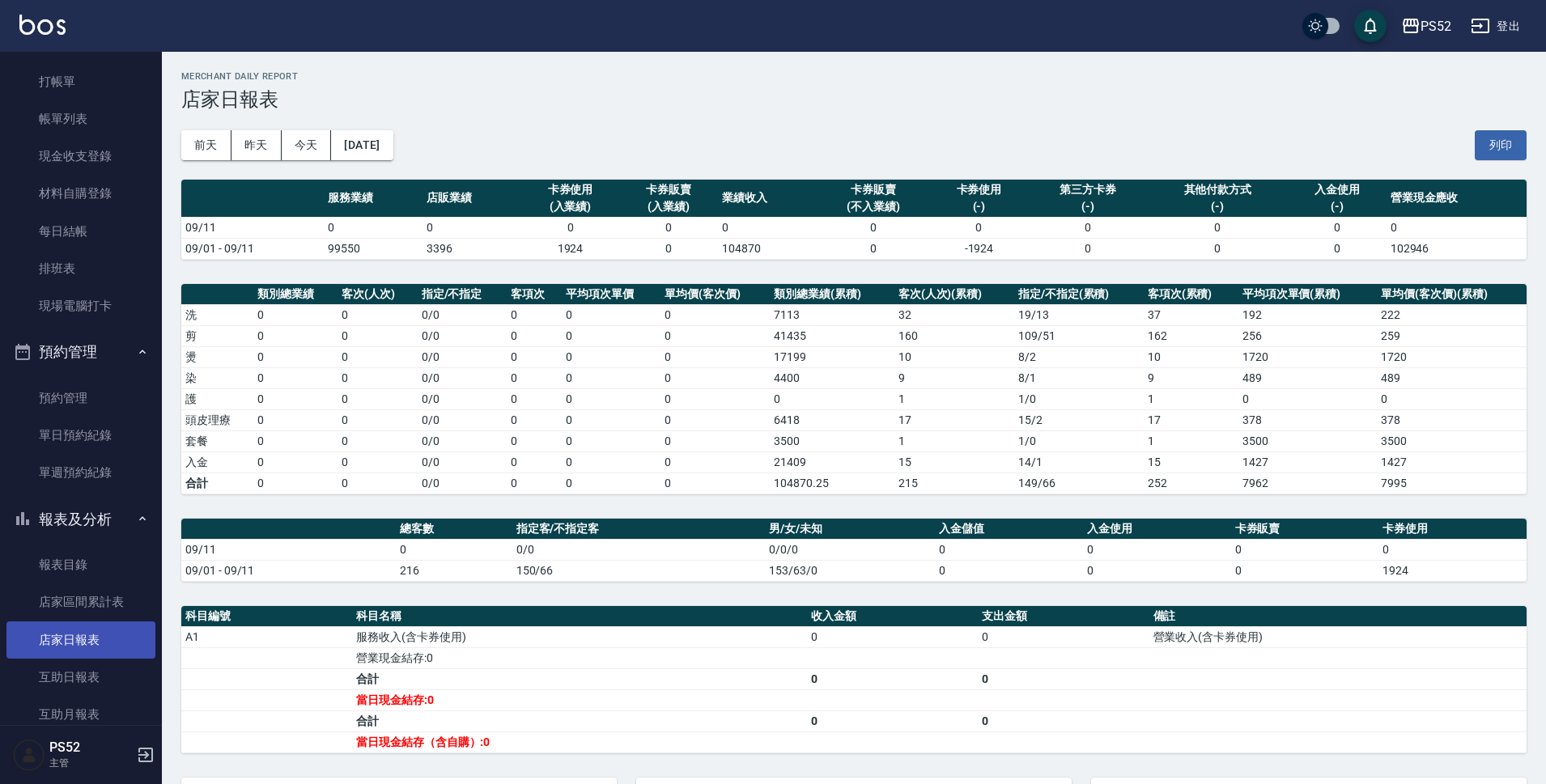
scroll to position [55, 0]
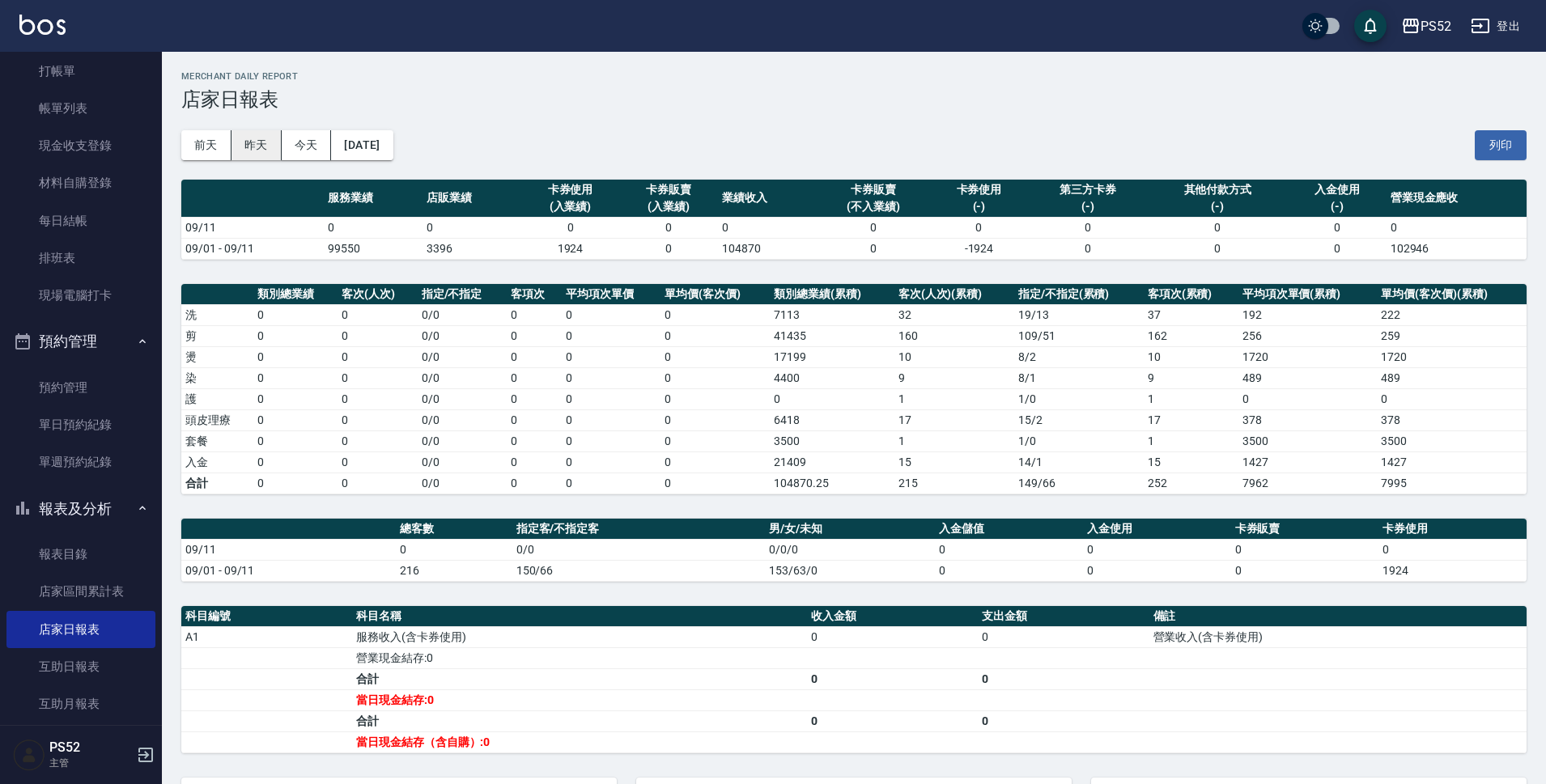
click at [261, 152] on button "昨天" at bounding box center [256, 145] width 50 height 30
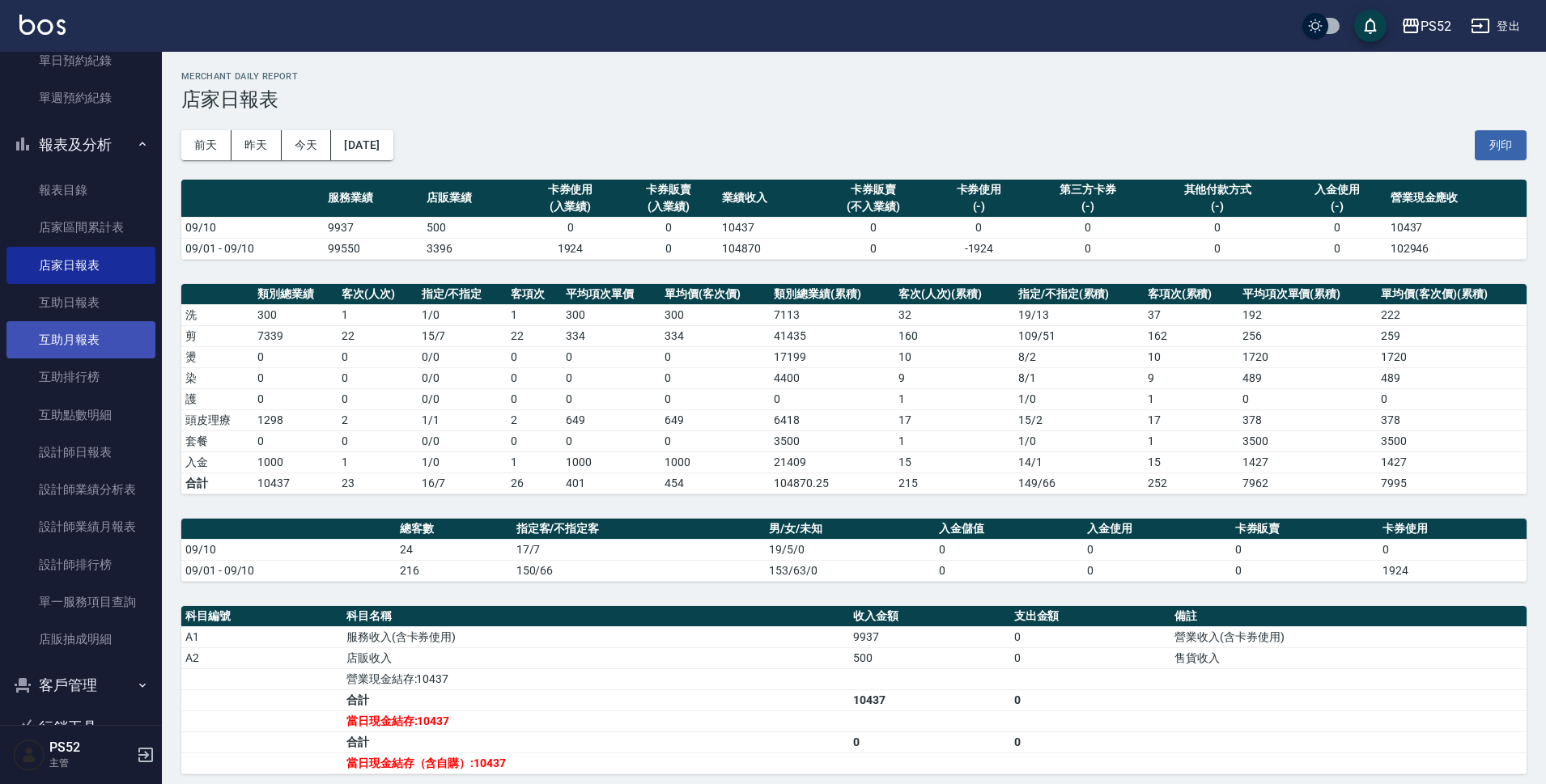
scroll to position [431, 0]
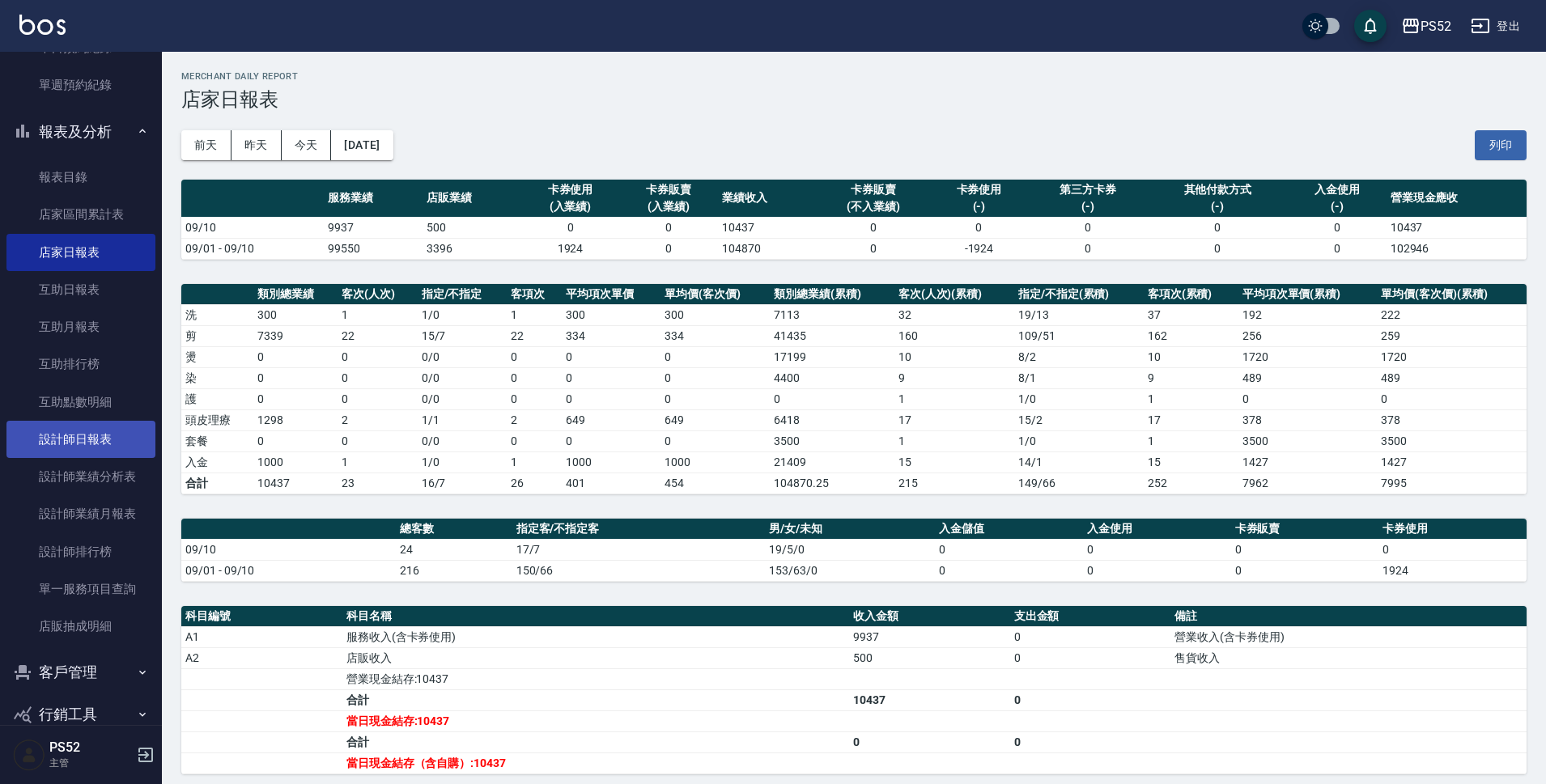
click at [87, 440] on link "設計師日報表" at bounding box center [80, 439] width 149 height 37
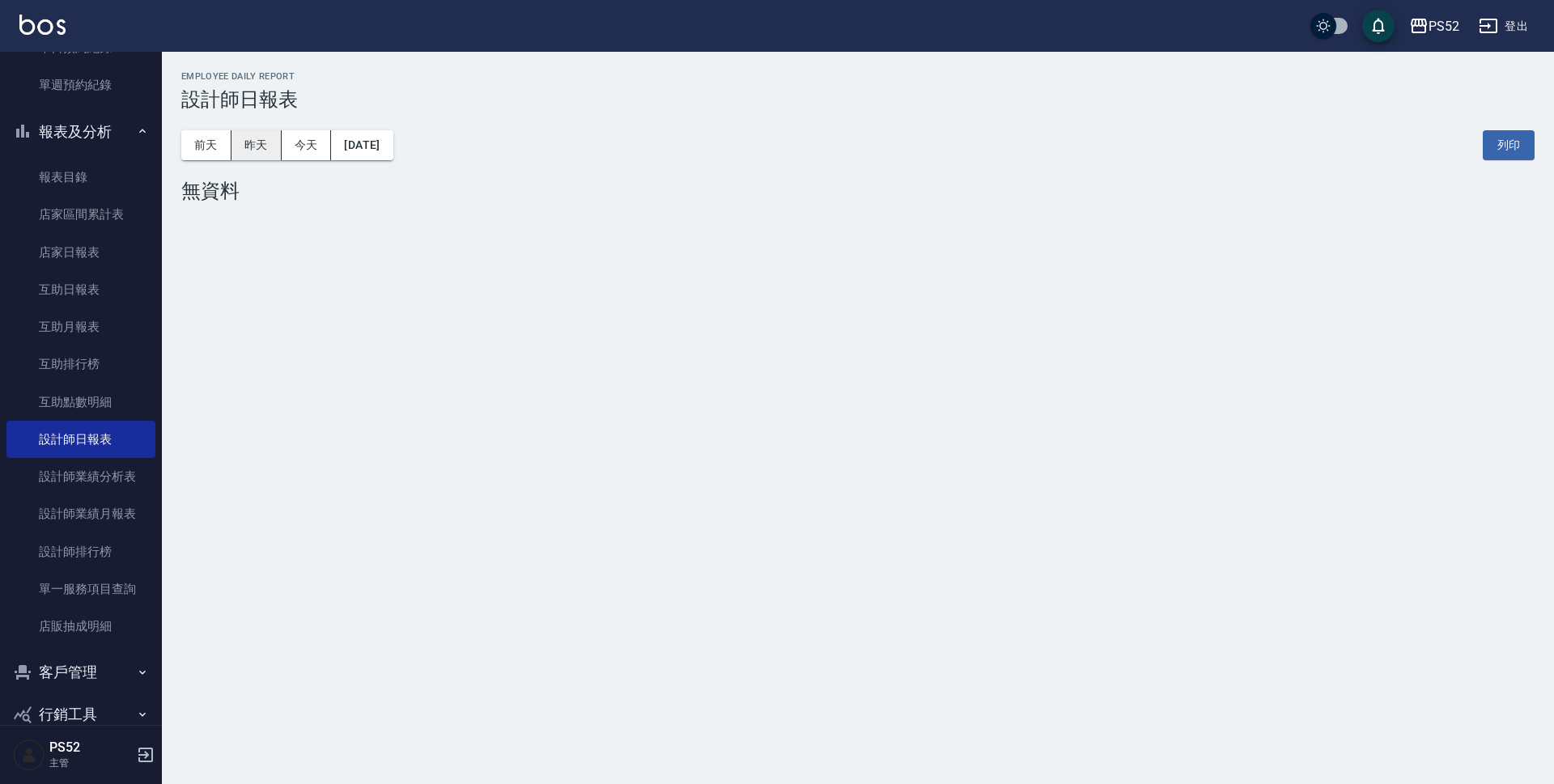
click at [256, 145] on button "昨天" at bounding box center [256, 145] width 50 height 30
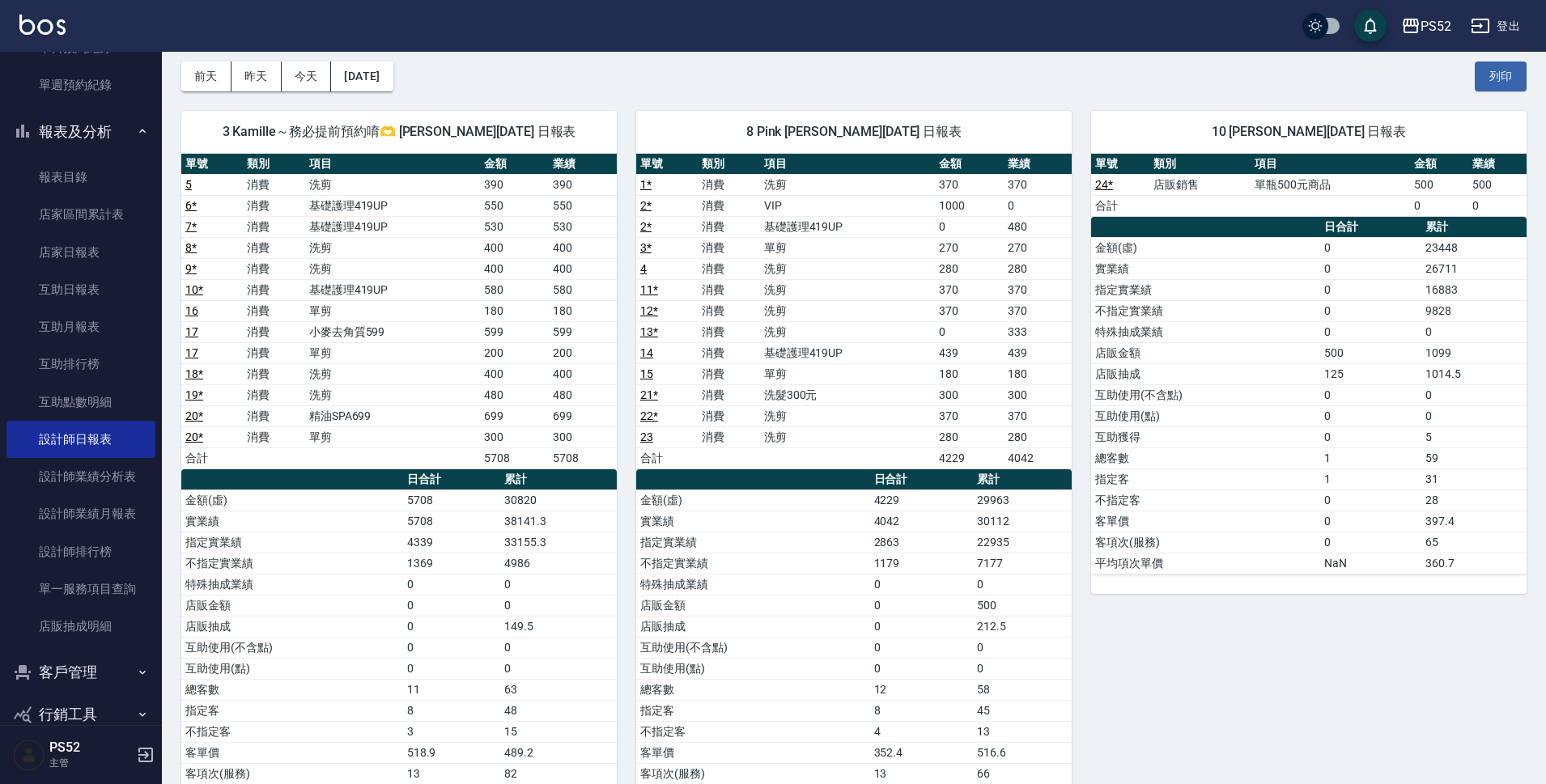
scroll to position [107, 0]
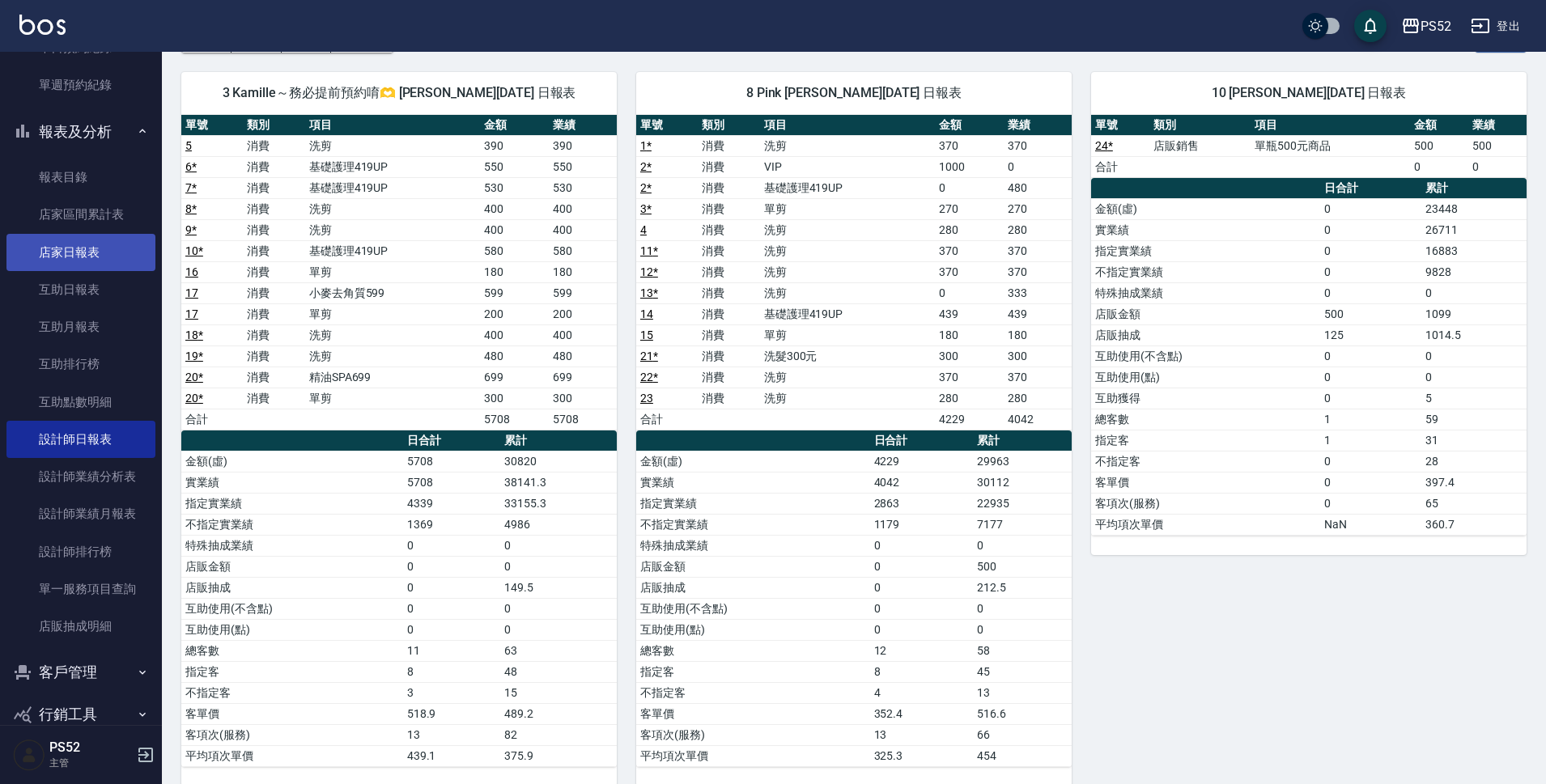
click at [100, 251] on link "店家日報表" at bounding box center [80, 253] width 149 height 37
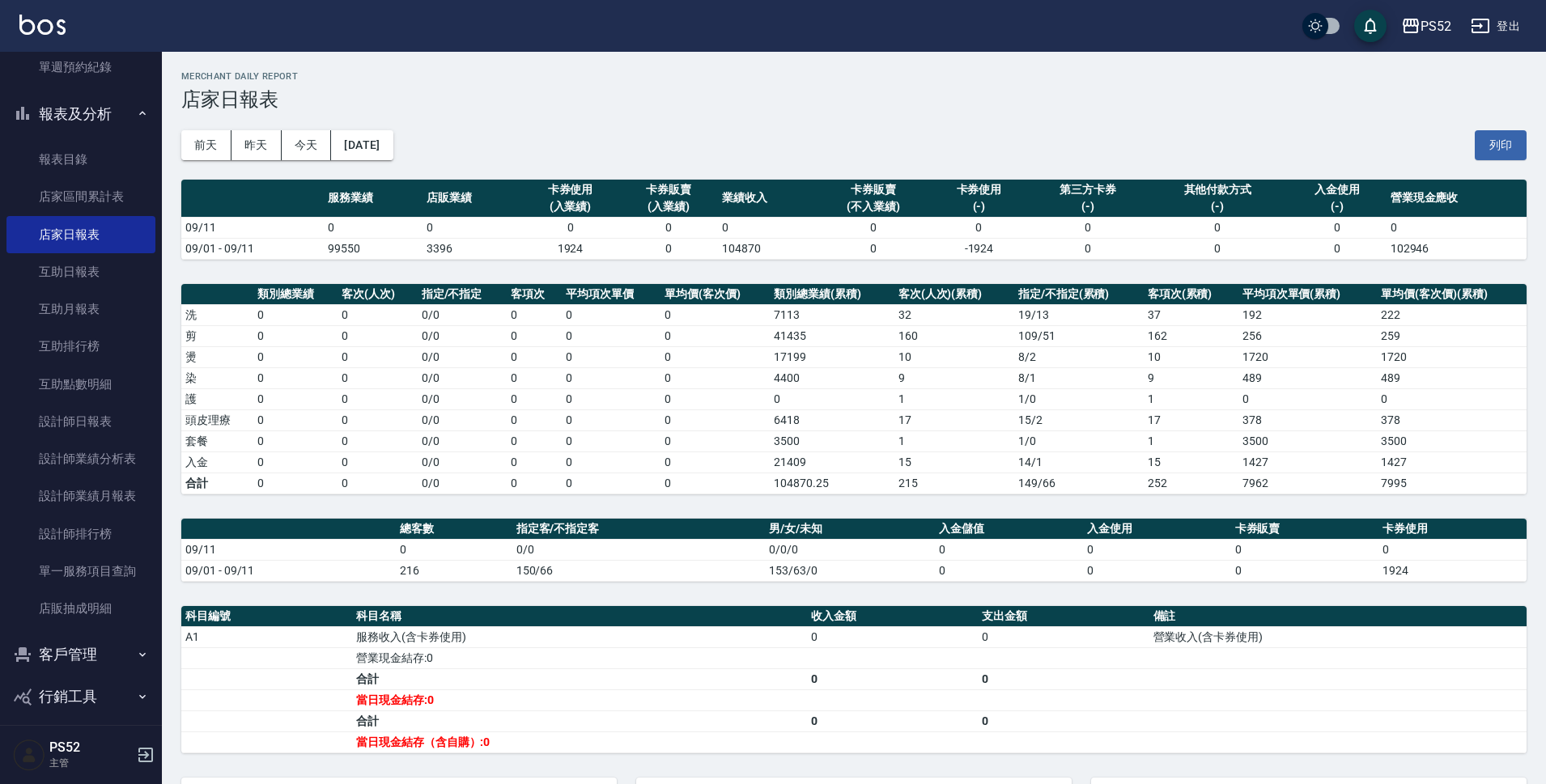
scroll to position [460, 0]
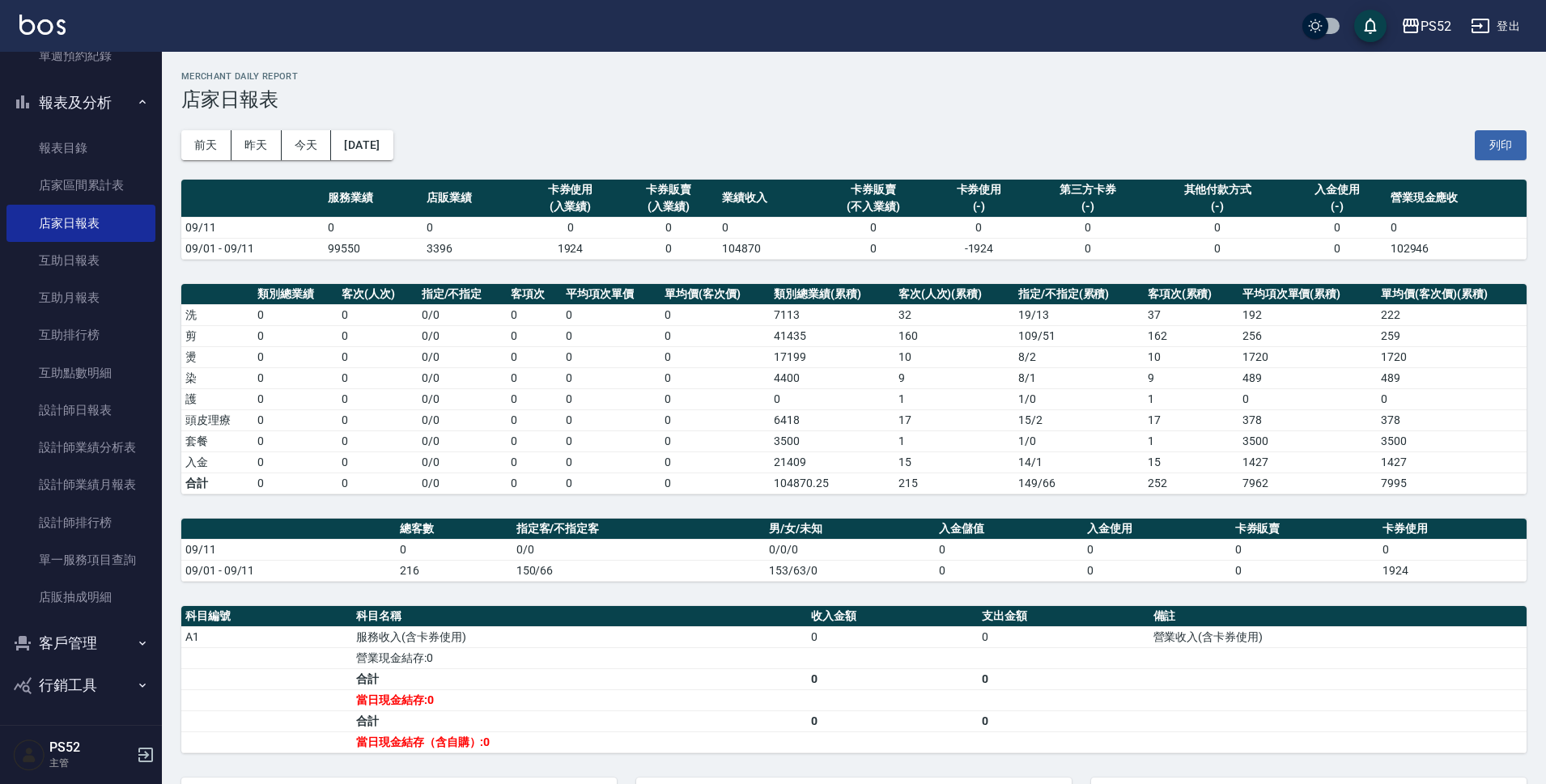
click at [85, 651] on button "客戶管理" at bounding box center [80, 643] width 149 height 42
click at [86, 692] on link "客戶列表" at bounding box center [80, 689] width 149 height 37
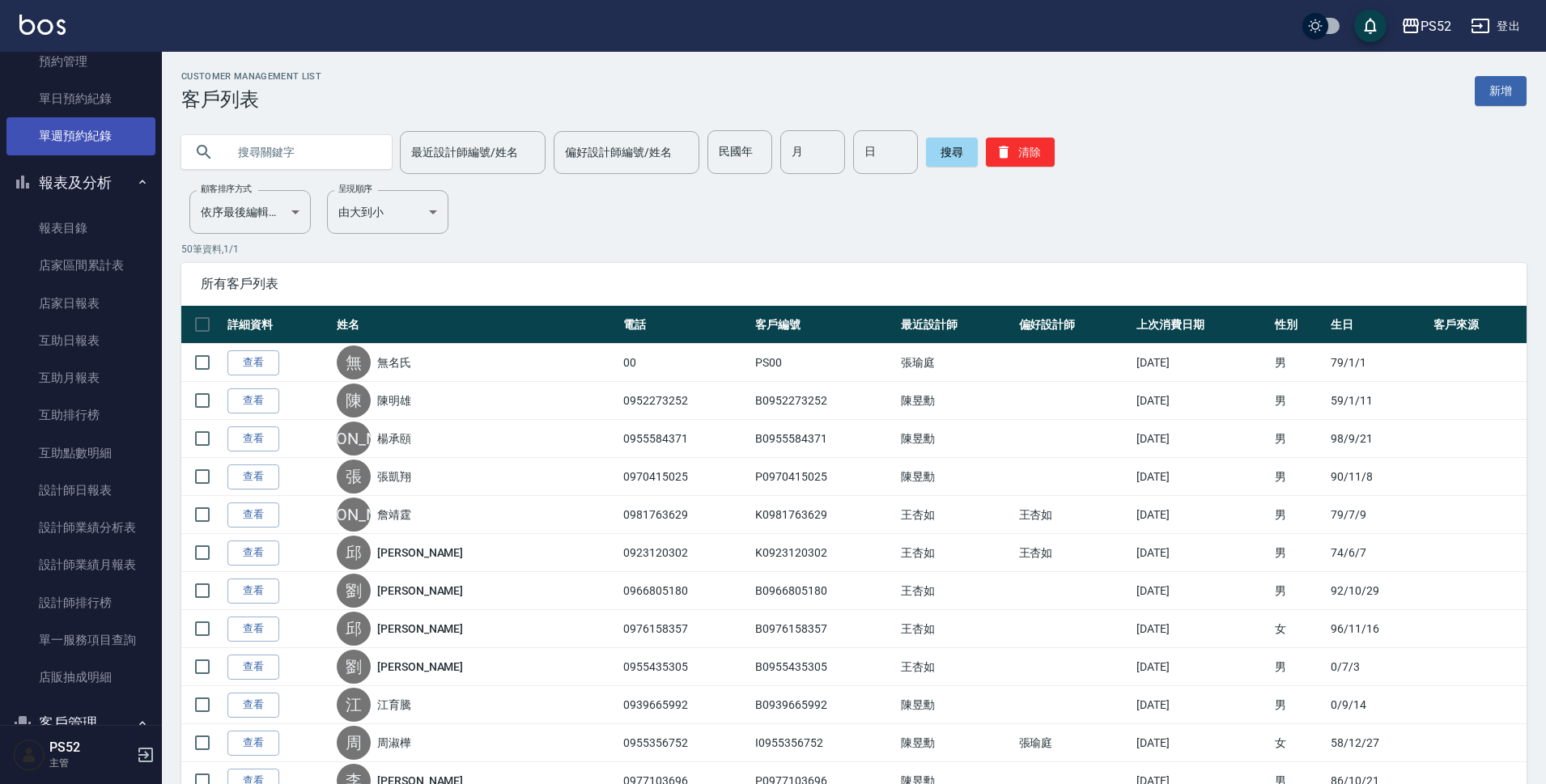
scroll to position [379, 0]
click at [71, 85] on link "單日預約紀錄" at bounding box center [80, 99] width 149 height 37
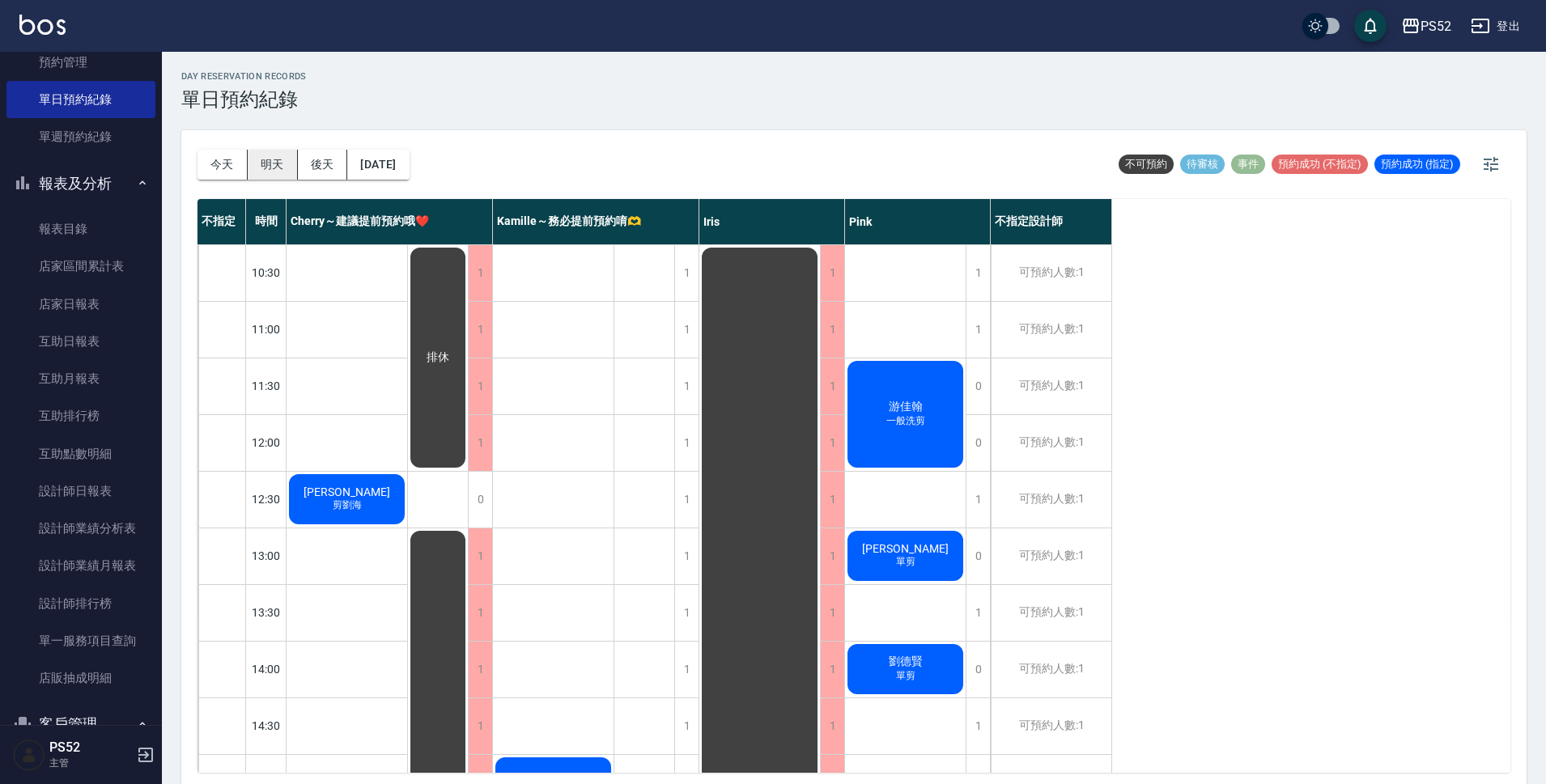
click at [273, 162] on button "明天" at bounding box center [272, 165] width 50 height 30
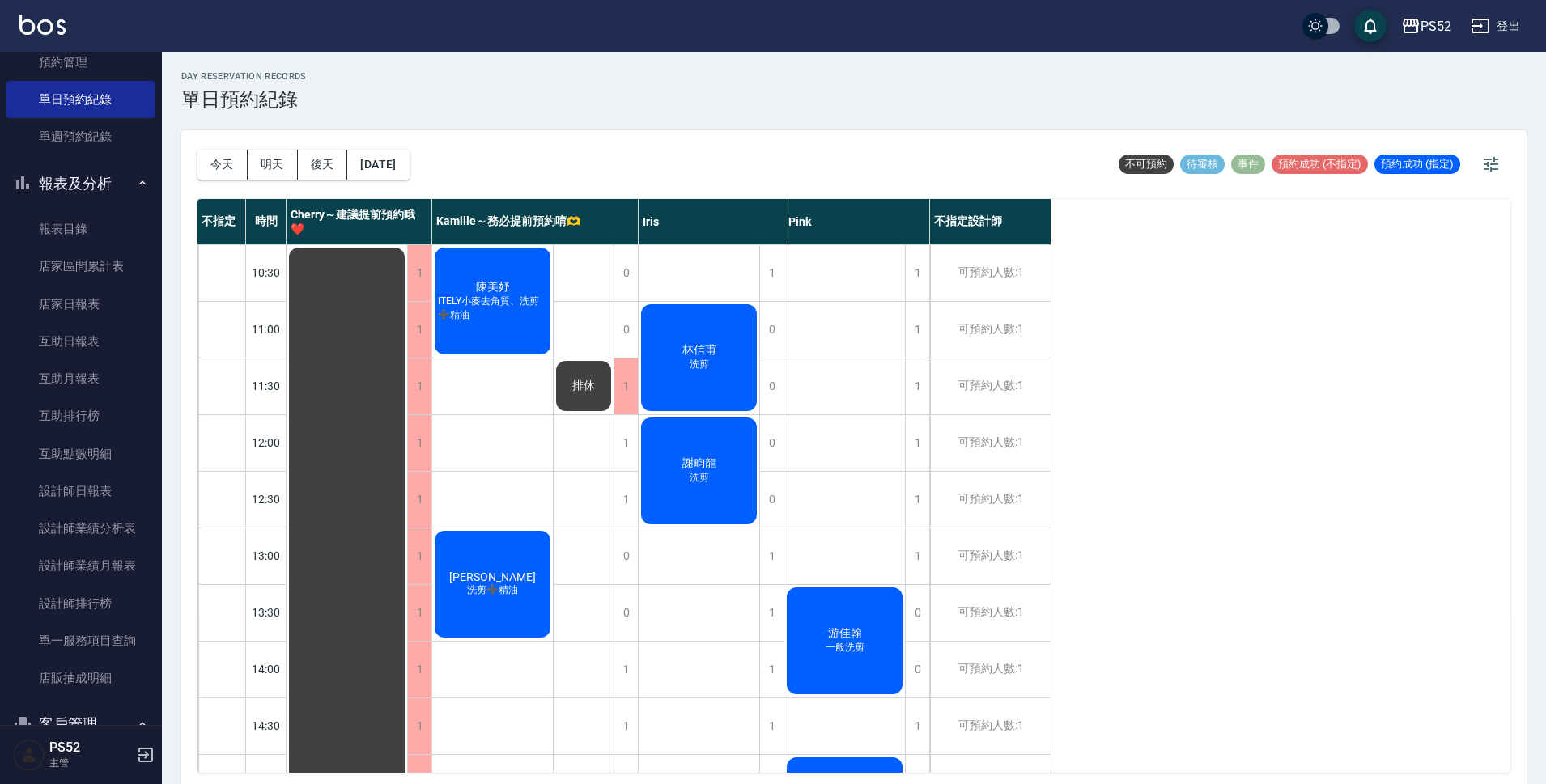
click at [839, 624] on div "[PERSON_NAME] 一般洗剪" at bounding box center [844, 641] width 121 height 112
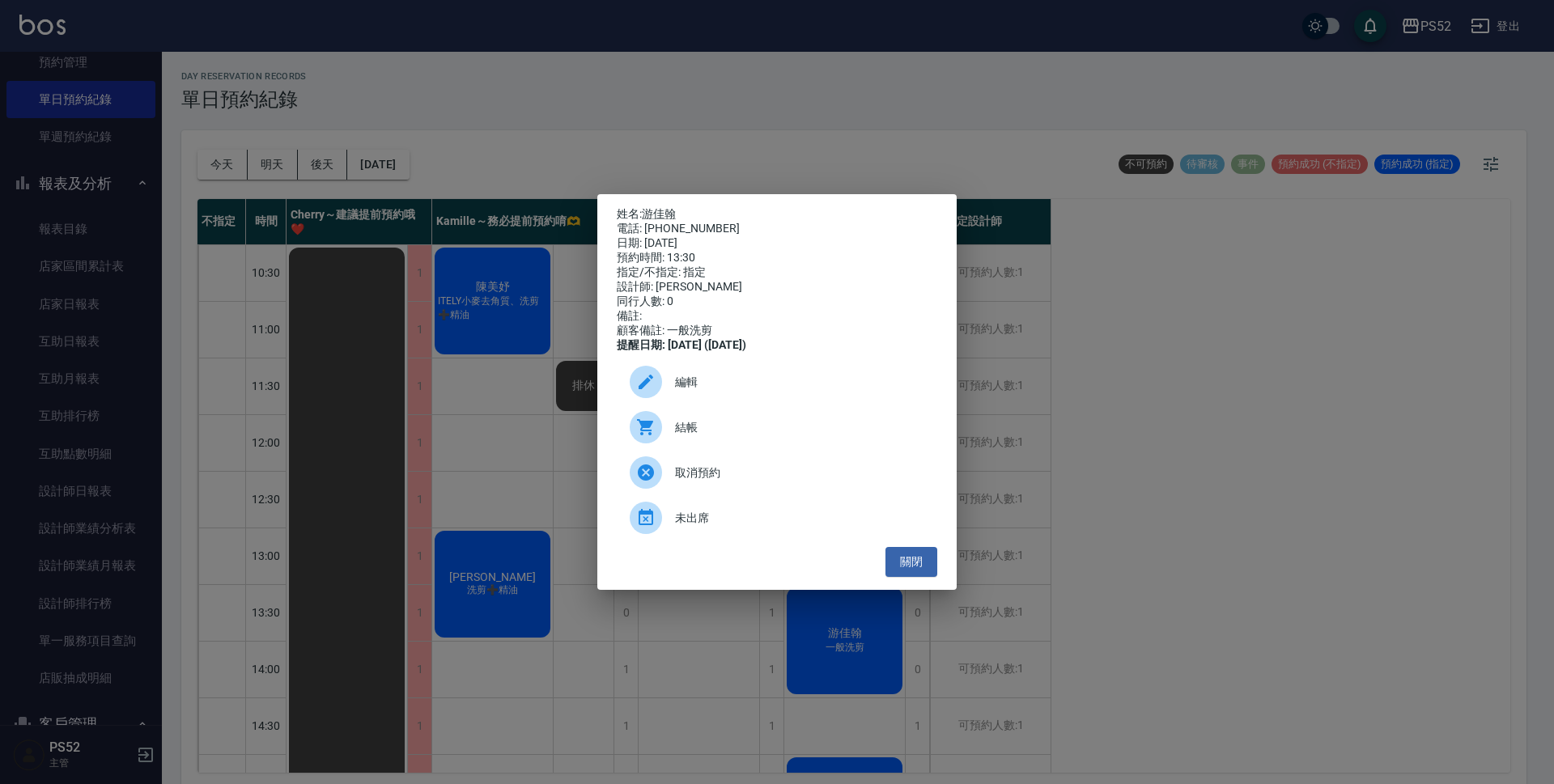
click at [705, 481] on span "取消預約" at bounding box center [799, 473] width 249 height 17
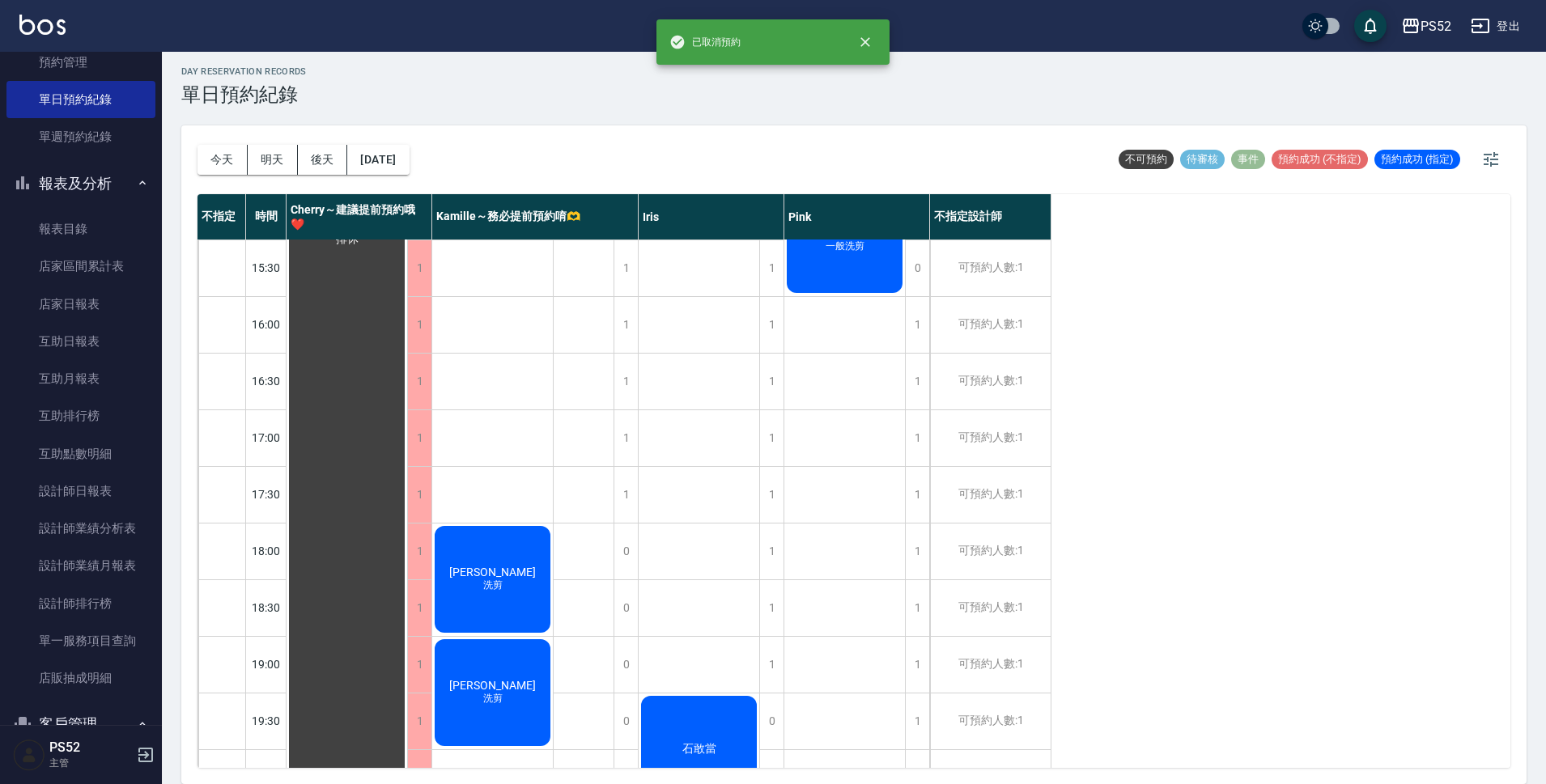
scroll to position [512, 0]
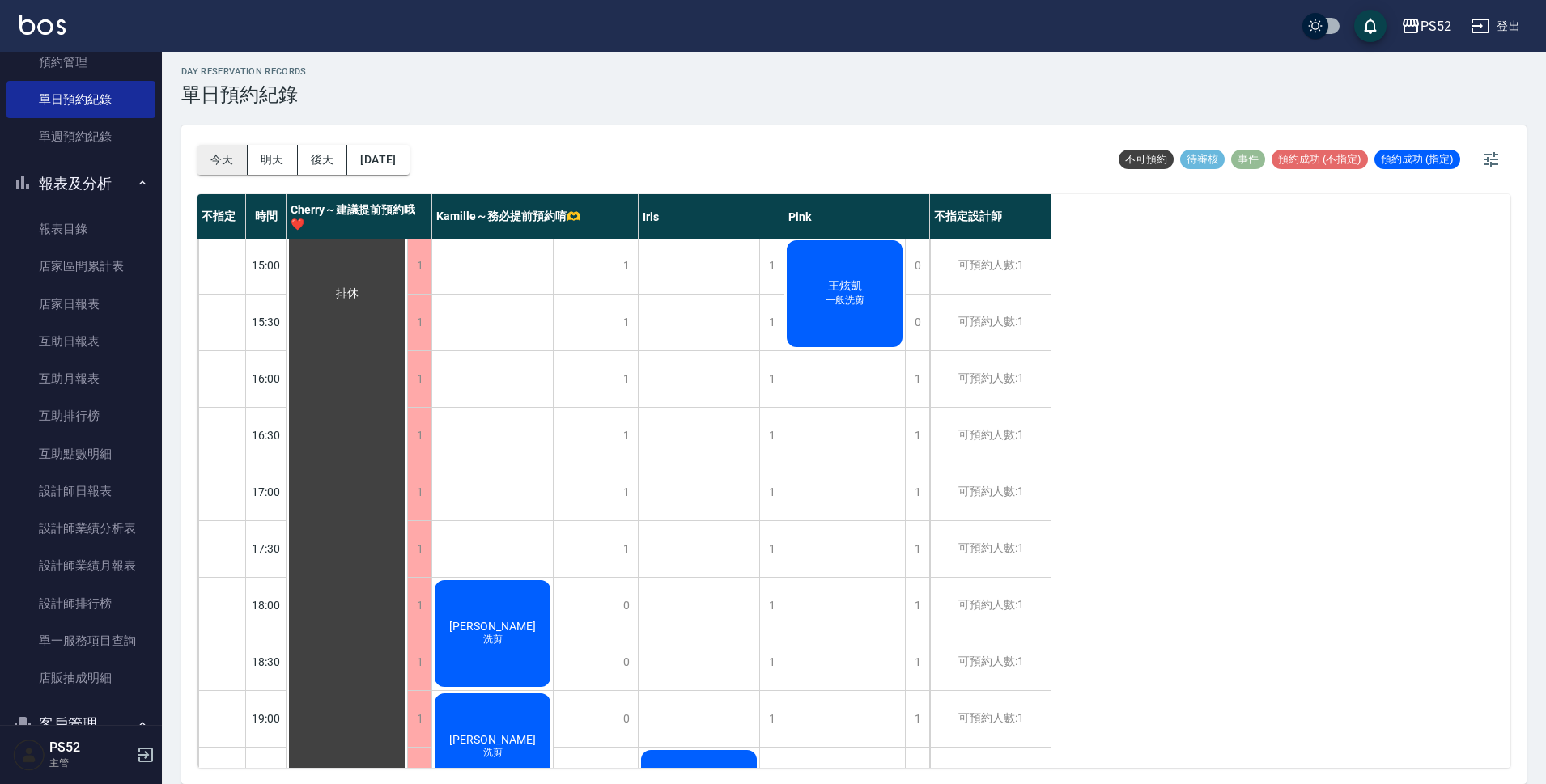
click at [231, 163] on button "今天" at bounding box center [222, 160] width 50 height 30
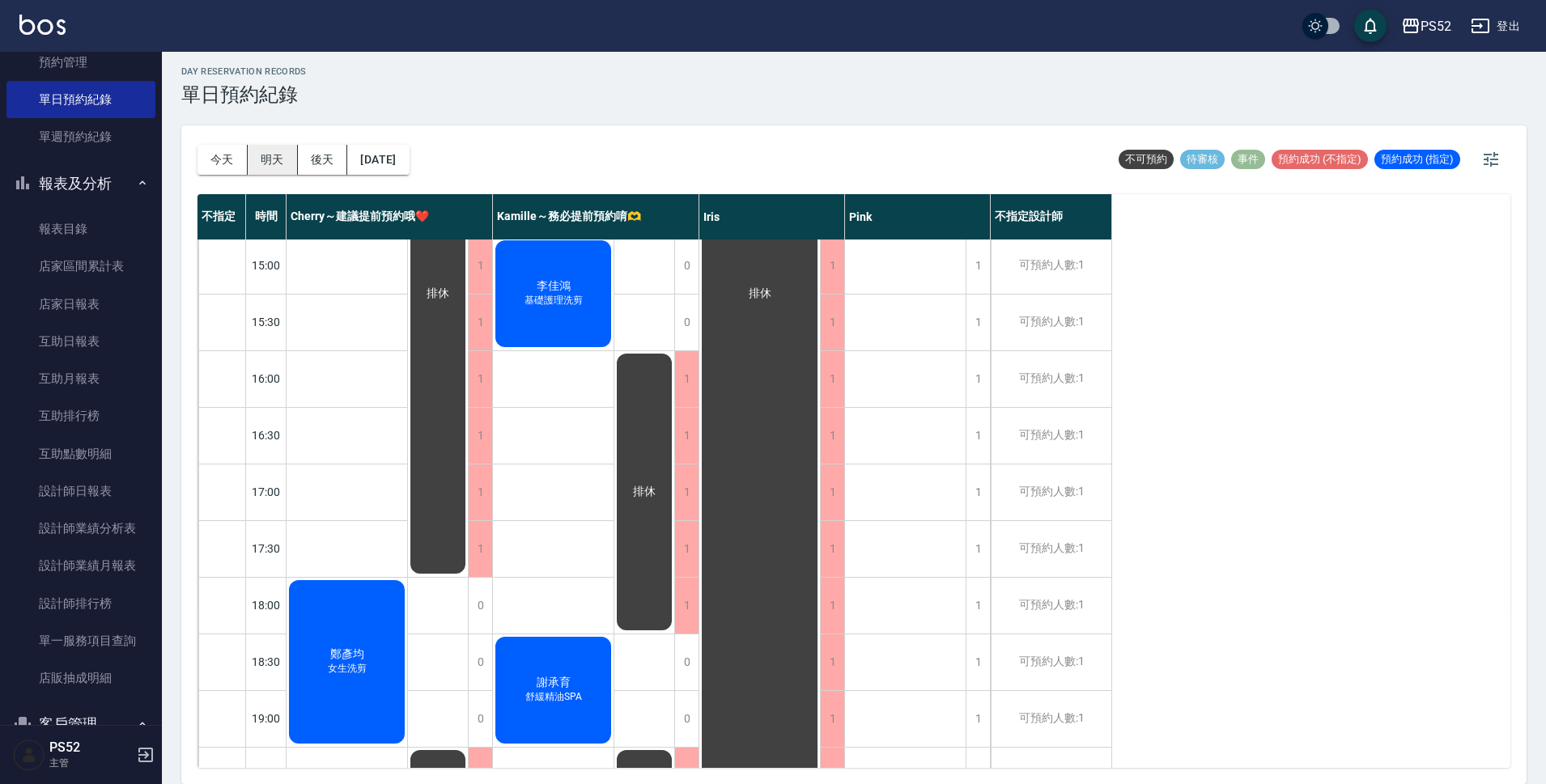
click at [255, 161] on button "明天" at bounding box center [272, 160] width 50 height 30
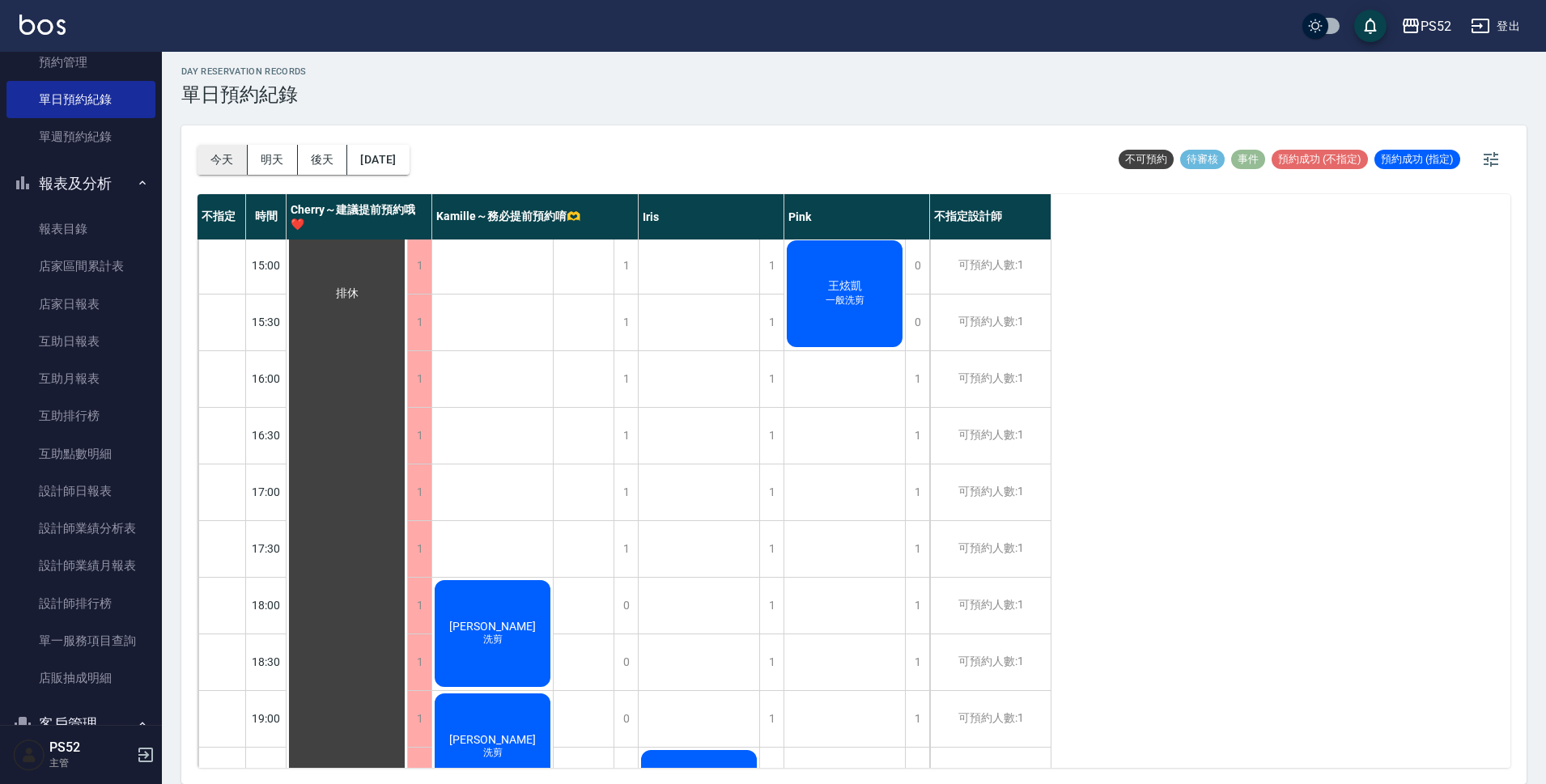
click at [207, 163] on button "今天" at bounding box center [222, 160] width 50 height 30
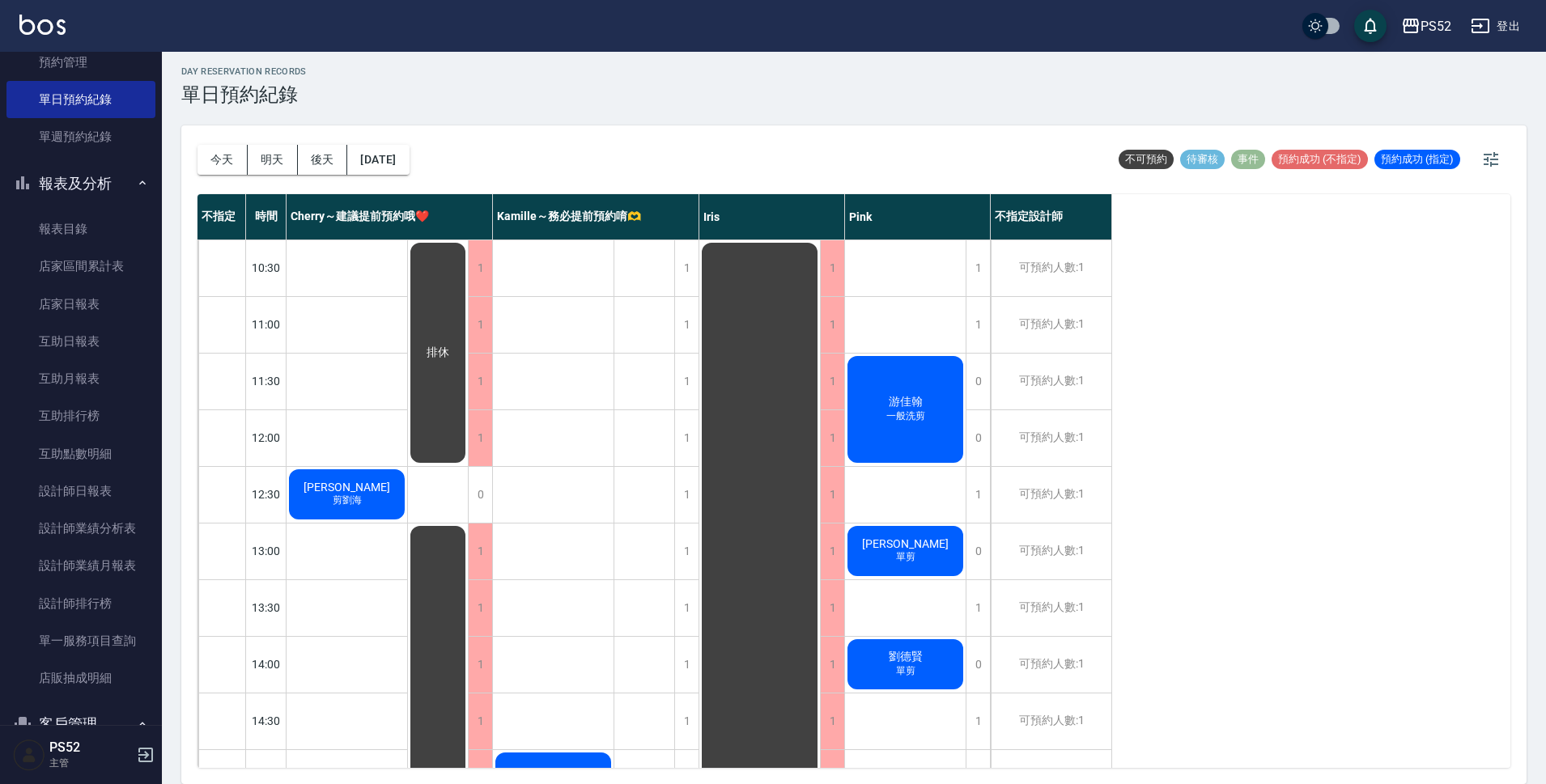
click at [883, 441] on div "[PERSON_NAME] 一般洗剪" at bounding box center [905, 409] width 121 height 112
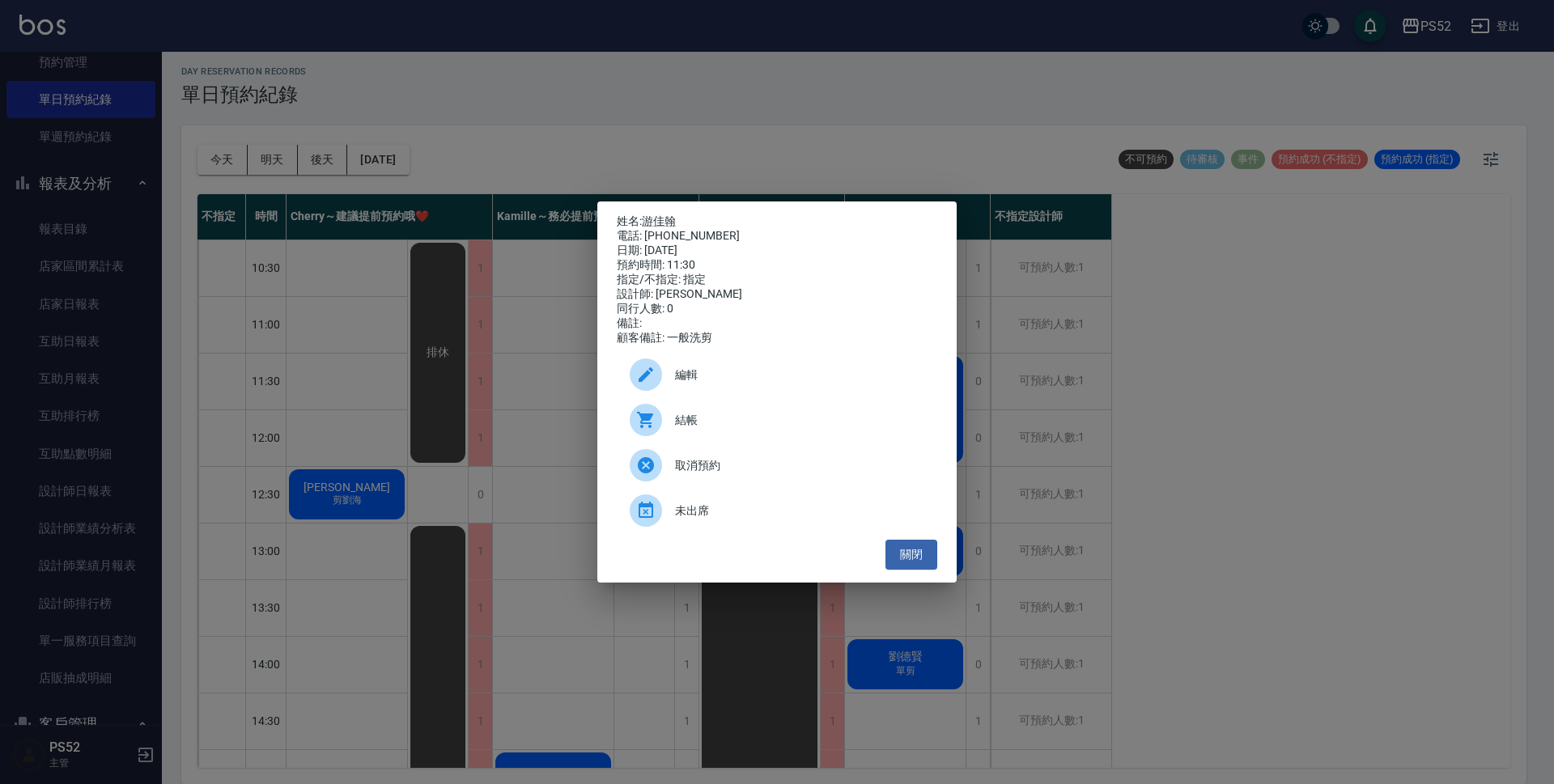
click at [663, 229] on div "電話: [PHONE_NUMBER]" at bounding box center [777, 236] width 320 height 15
click at [663, 222] on link "游佳翰" at bounding box center [658, 221] width 34 height 13
click at [922, 563] on button "關閉" at bounding box center [911, 554] width 52 height 30
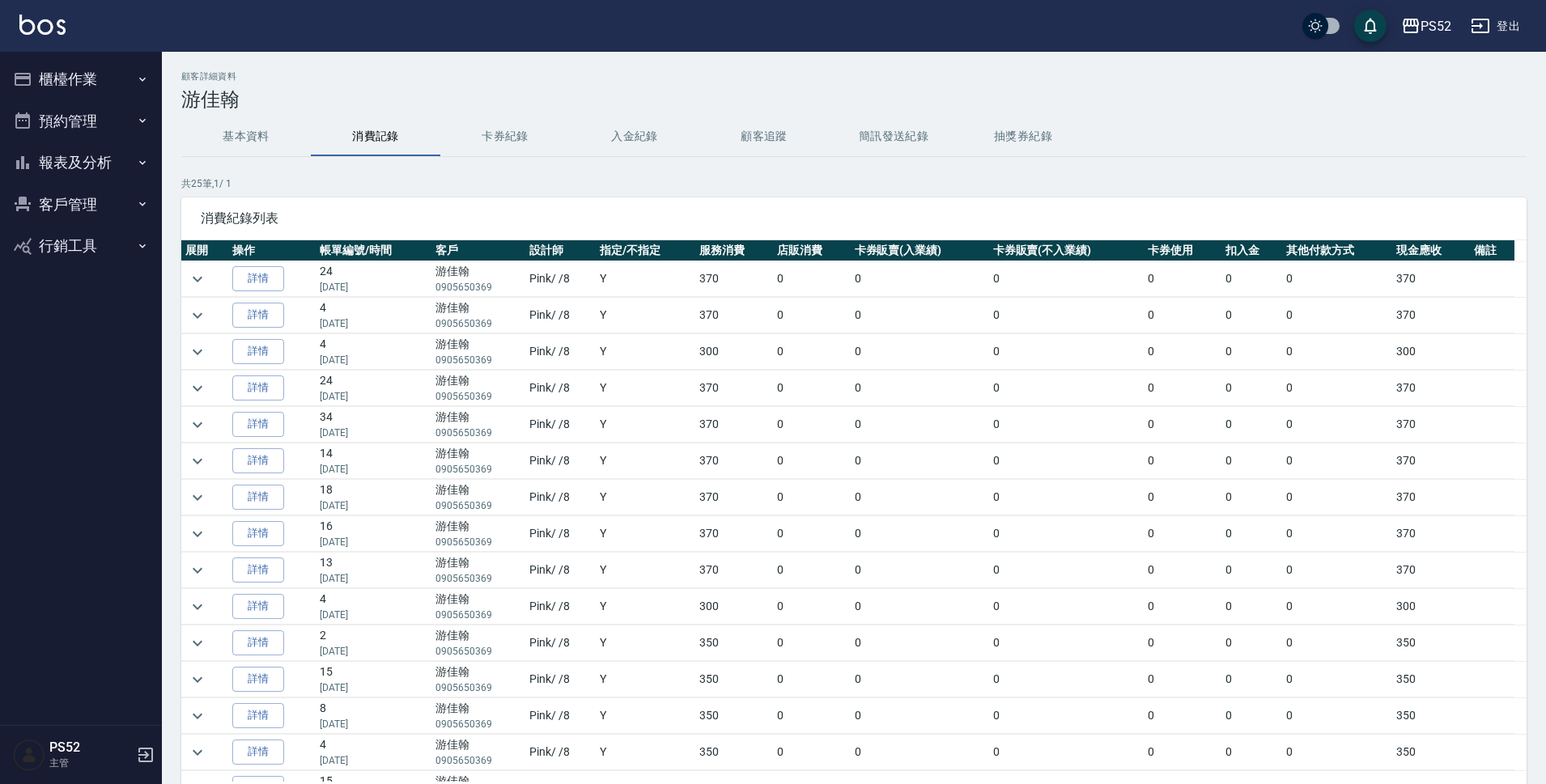
click at [252, 134] on button "基本資料" at bounding box center [245, 136] width 129 height 39
